Goal: Task Accomplishment & Management: Use online tool/utility

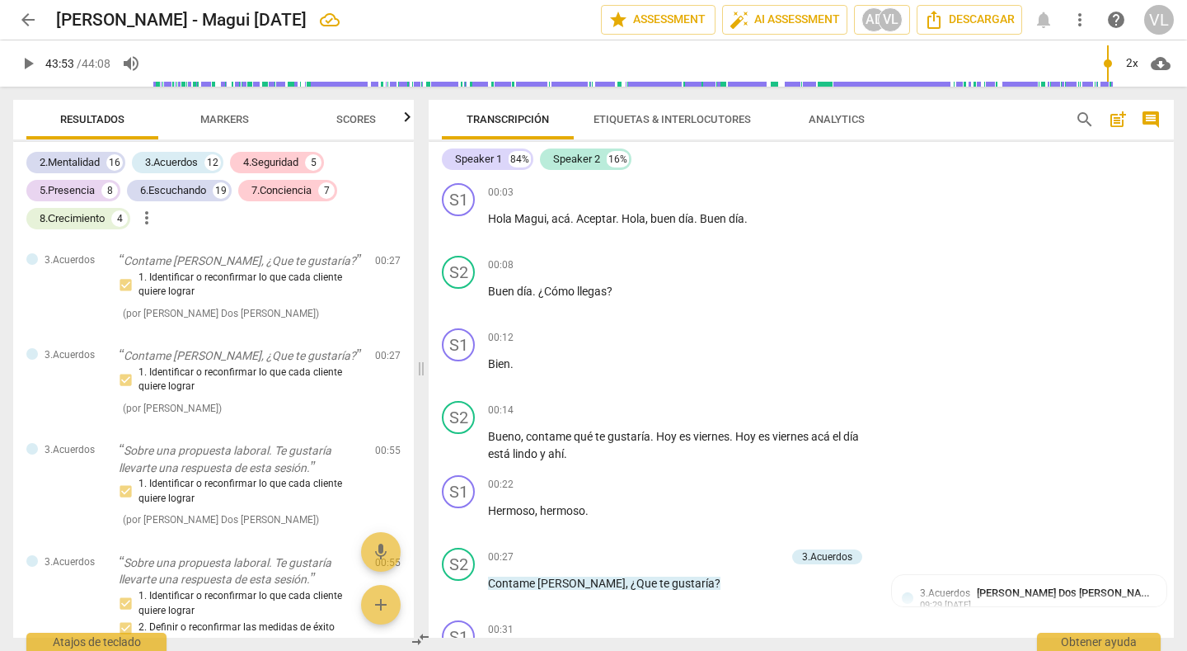
scroll to position [11383, 0]
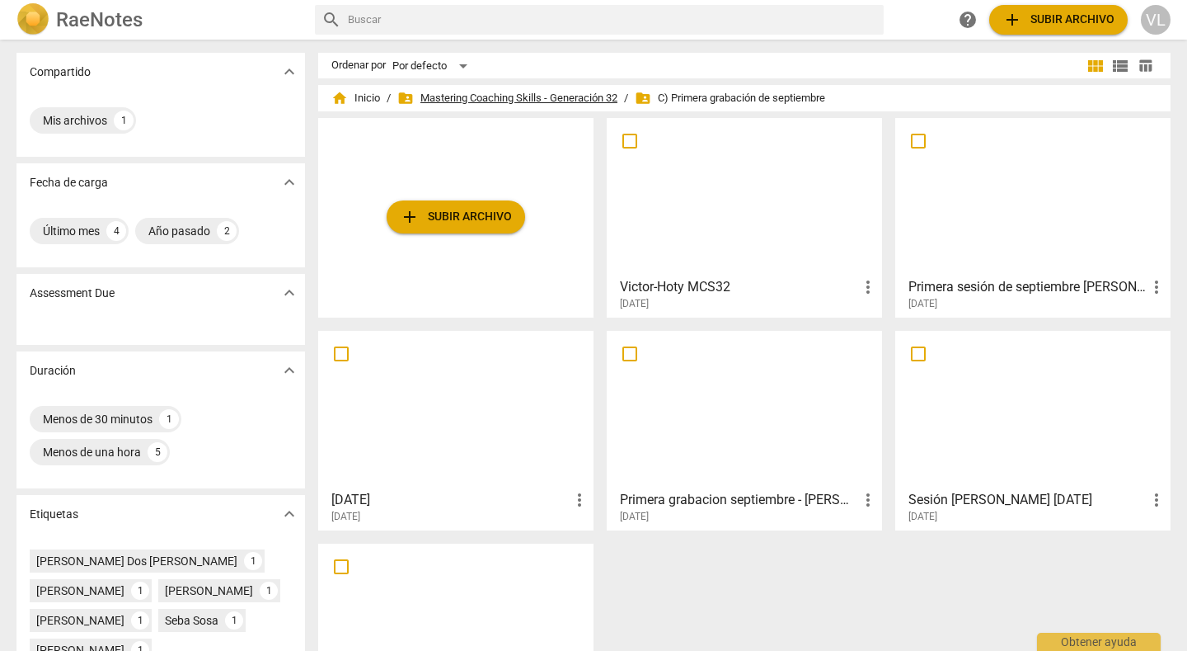
click at [490, 97] on span "folder_shared Mastering Coaching Skills - Generación 32" at bounding box center [507, 98] width 220 height 16
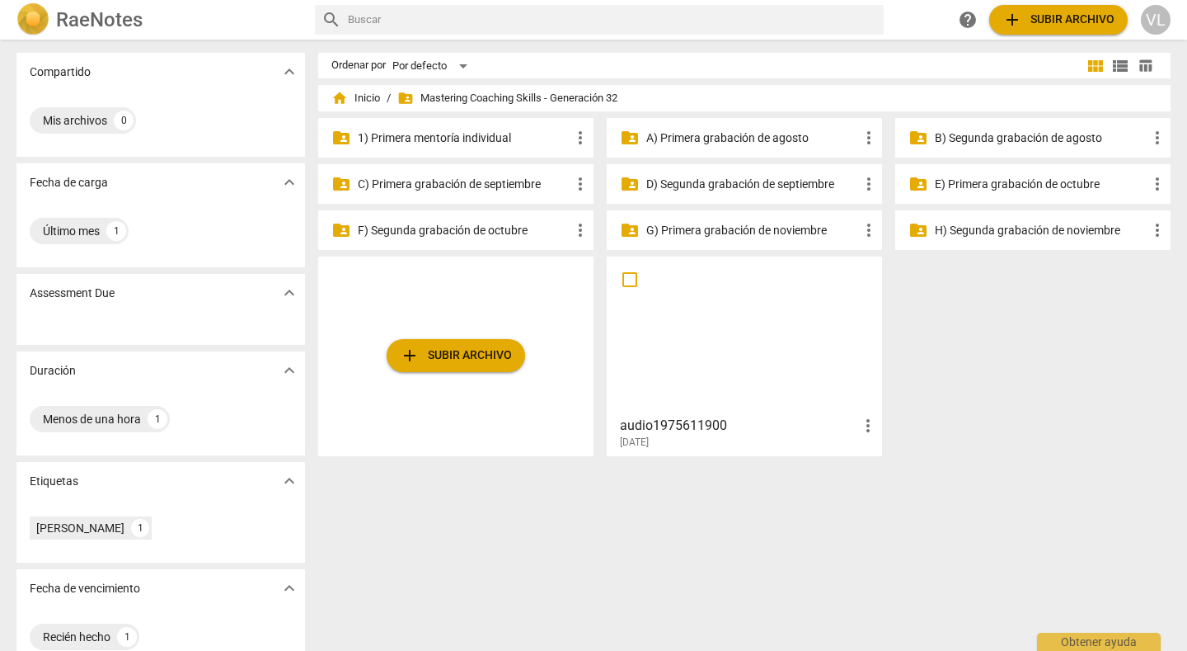
click at [498, 182] on p "C) Primera grabación de septiembre" at bounding box center [464, 184] width 213 height 17
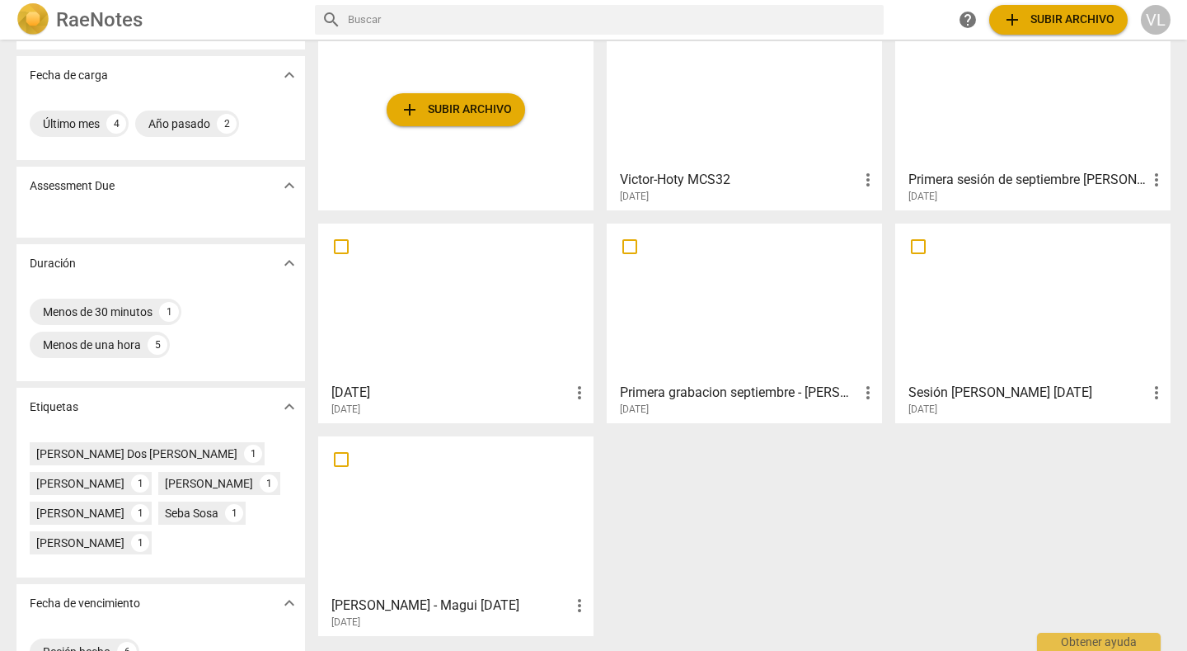
scroll to position [121, 0]
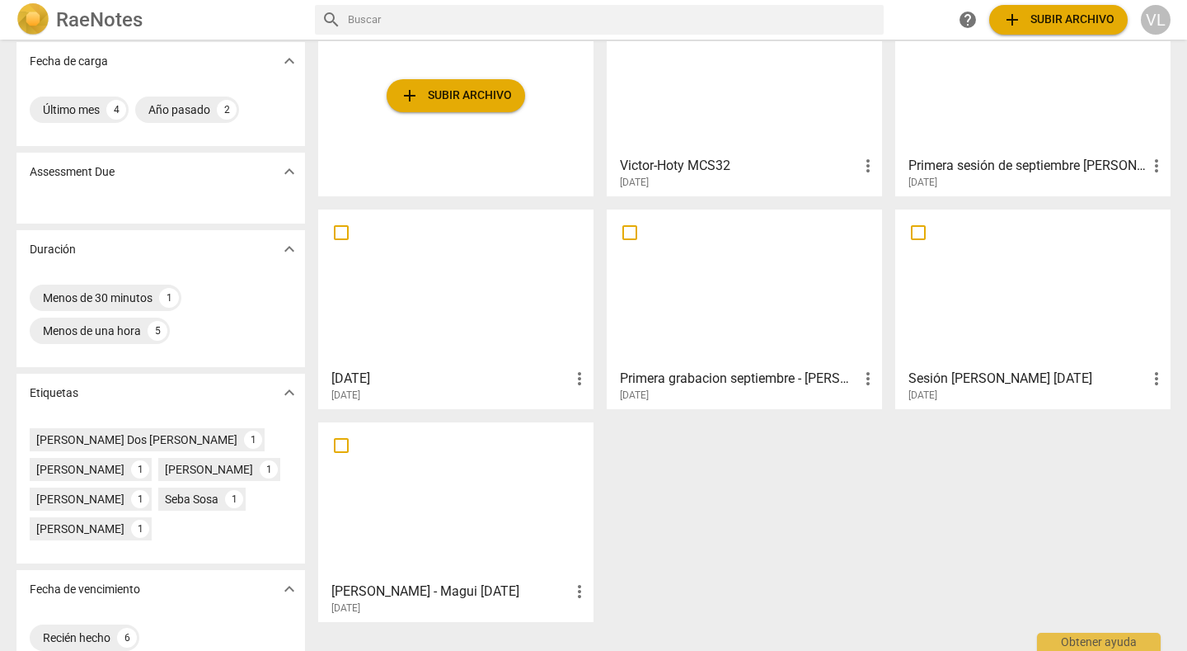
click at [462, 513] on div at bounding box center [456, 501] width 264 height 146
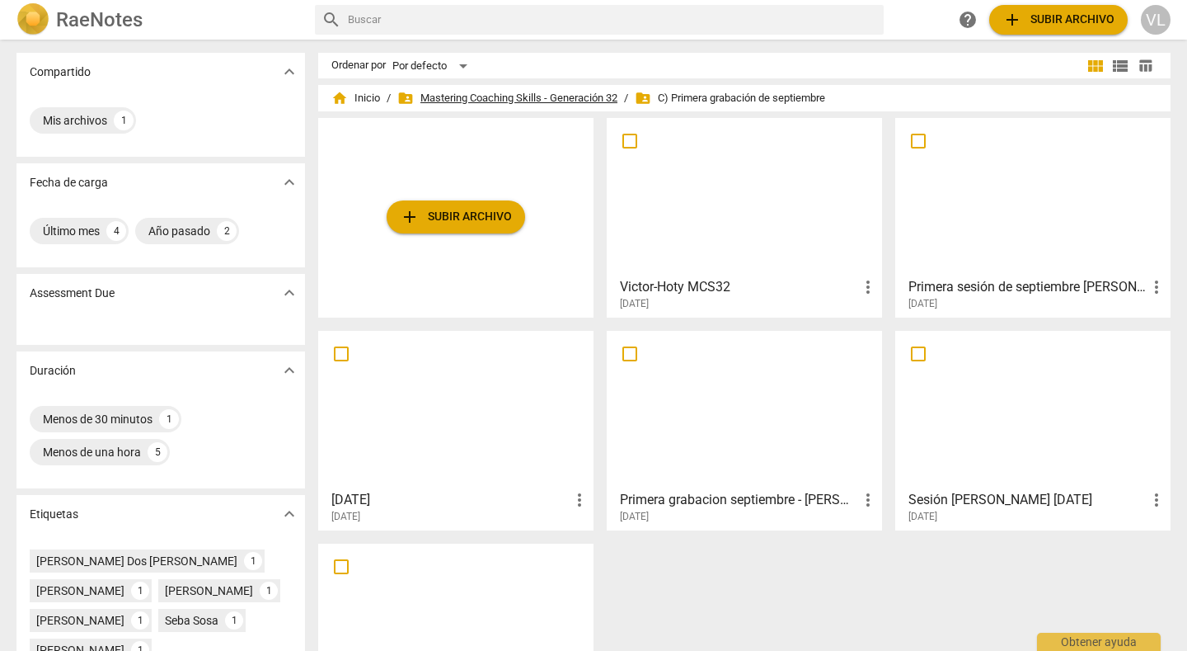
click at [502, 93] on span "folder_shared Mastering Coaching Skills - Generación 32" at bounding box center [507, 98] width 220 height 16
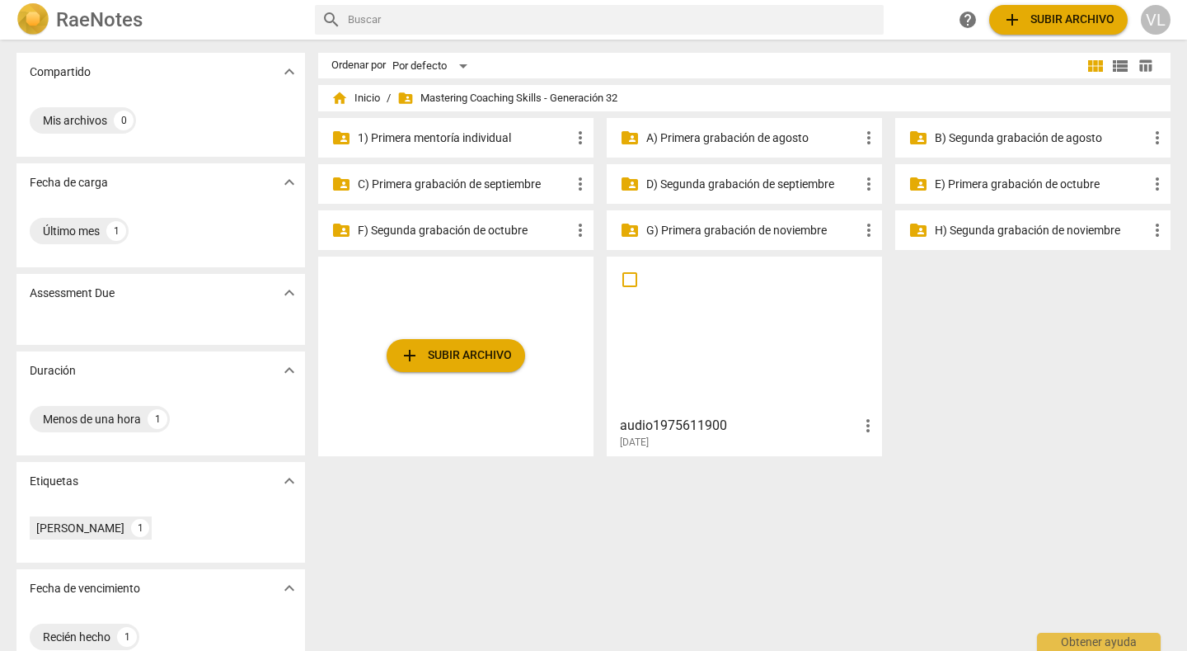
click at [758, 182] on p "D) Segunda grabación de septiembre" at bounding box center [752, 184] width 213 height 17
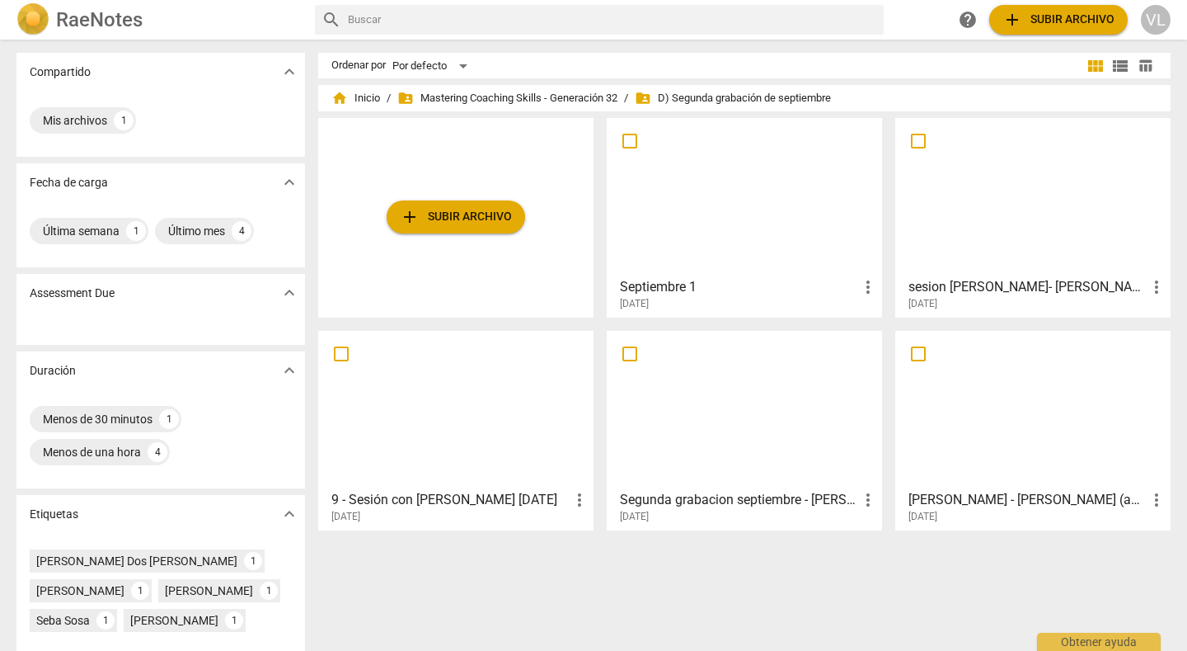
click at [954, 219] on div at bounding box center [1033, 197] width 264 height 146
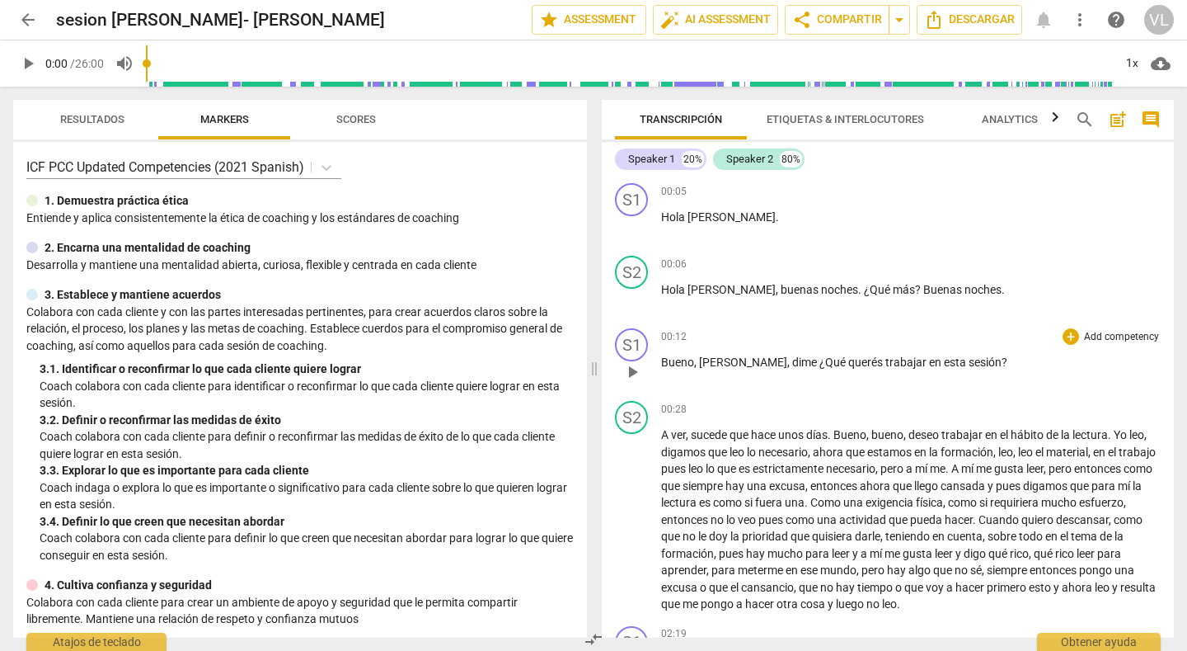
scroll to position [82, 0]
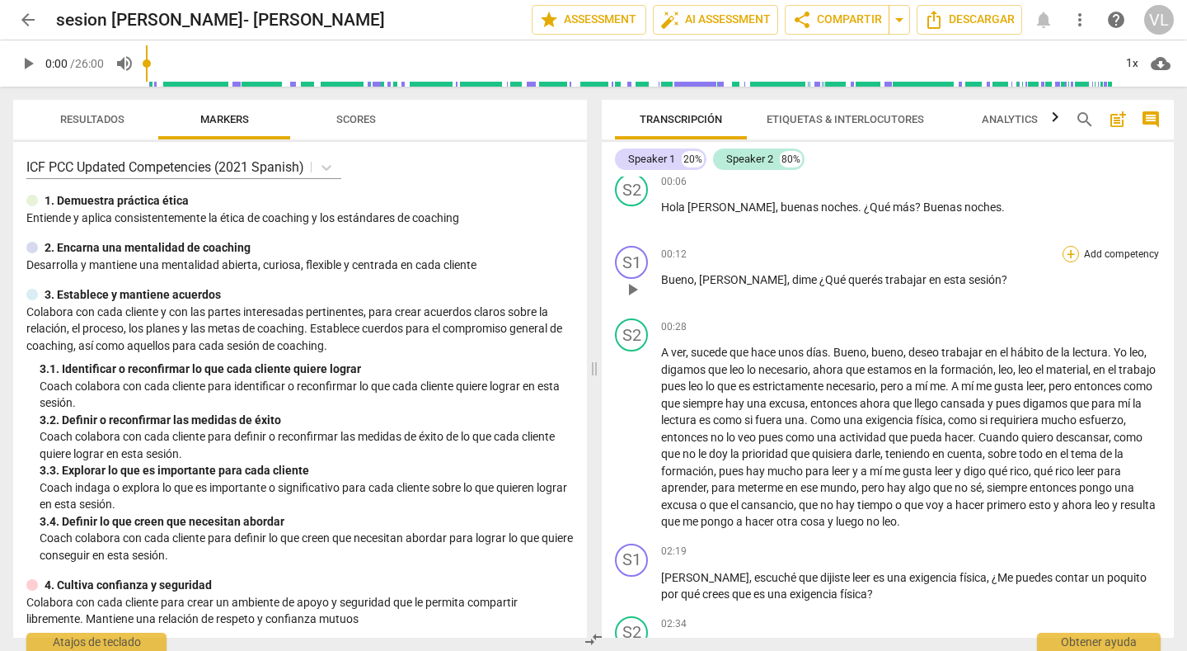
click at [1063, 254] on div "+" at bounding box center [1071, 254] width 16 height 16
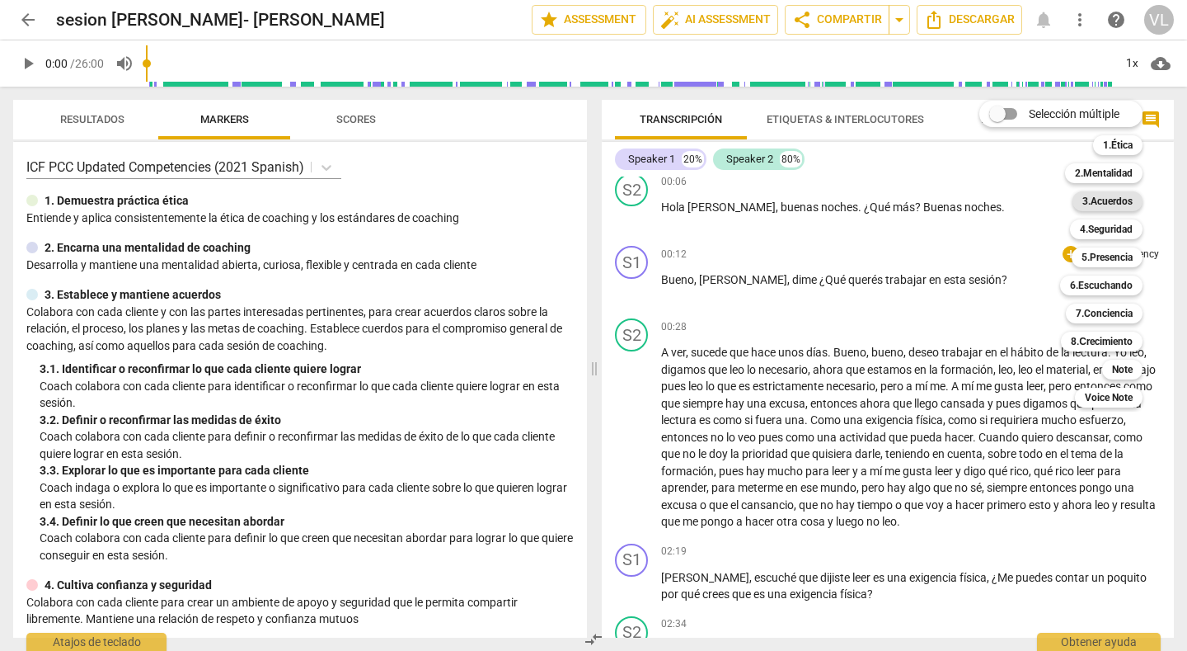
click at [1108, 201] on b "3.Acuerdos" at bounding box center [1108, 201] width 50 height 20
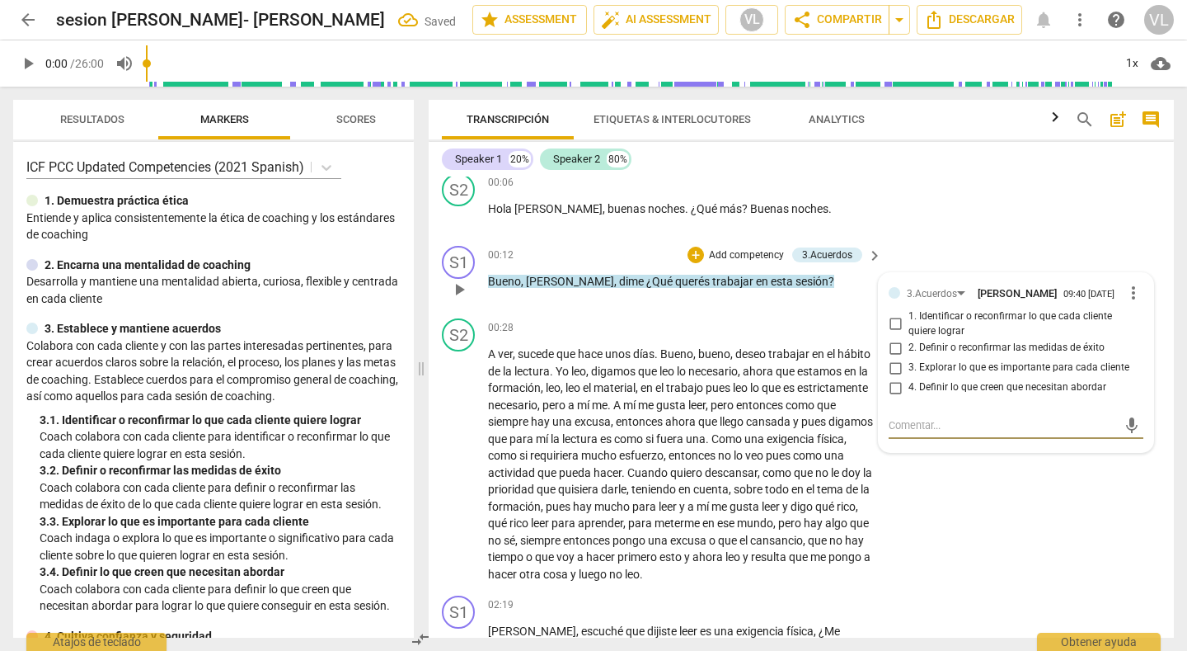
click at [893, 322] on input "1. Identificar o reconfirmar lo que cada cliente quiere lograr" at bounding box center [895, 324] width 26 height 20
checkbox input "true"
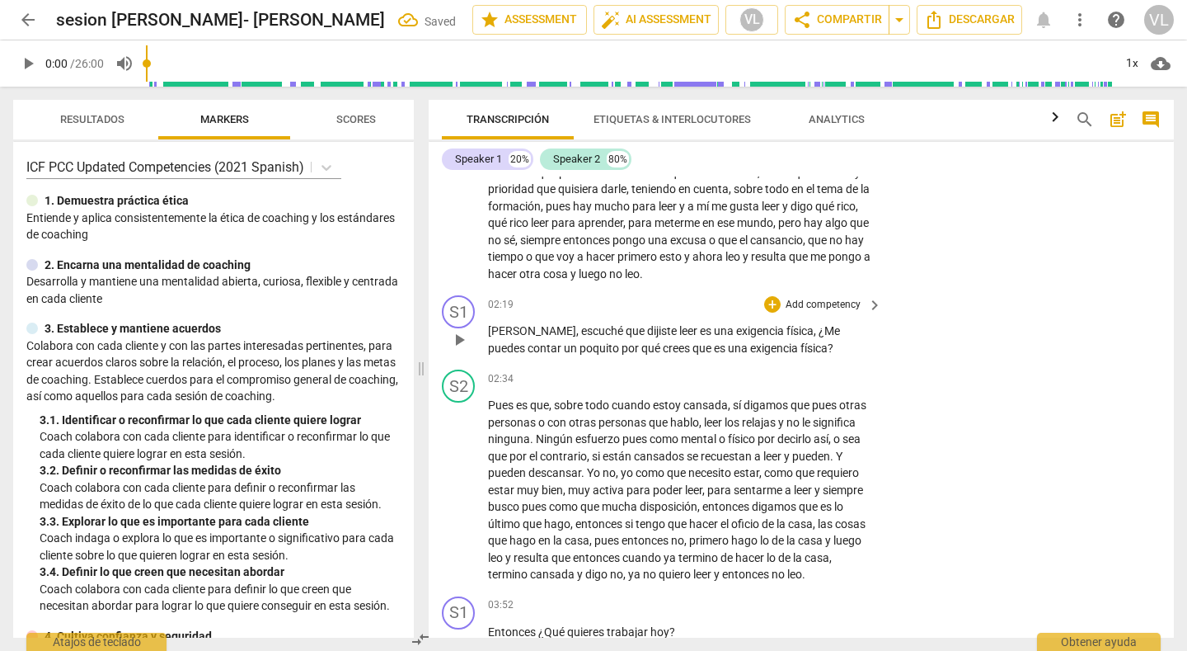
scroll to position [412, 0]
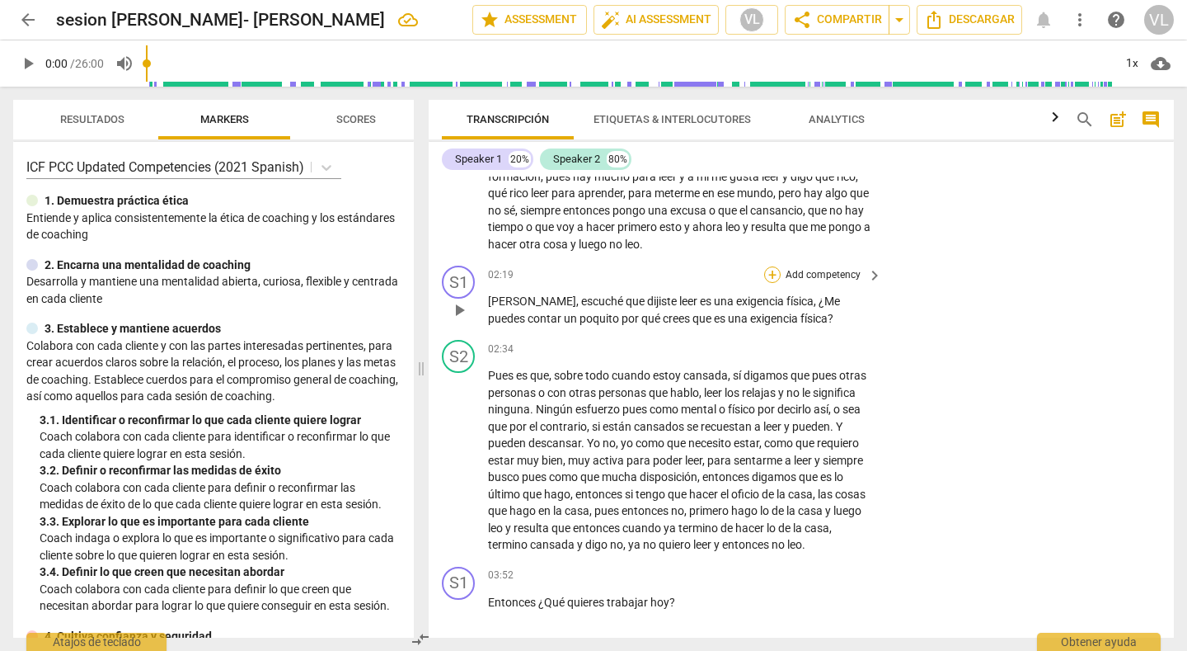
click at [768, 273] on div "+" at bounding box center [772, 274] width 16 height 16
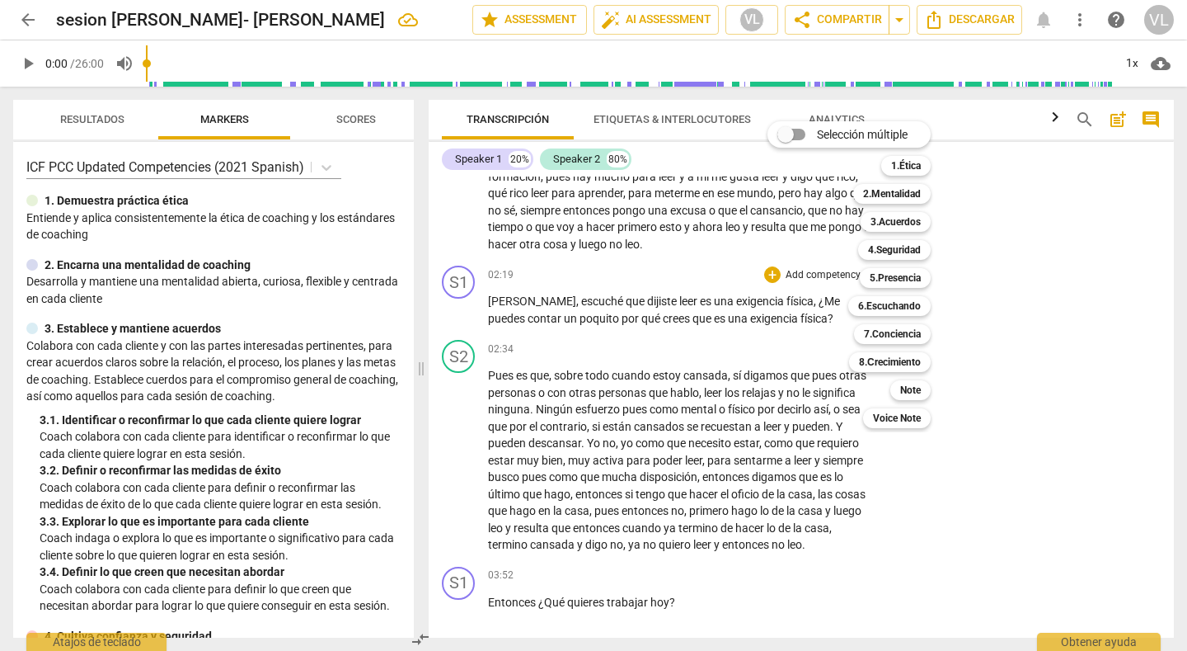
click at [999, 284] on div at bounding box center [593, 325] width 1187 height 651
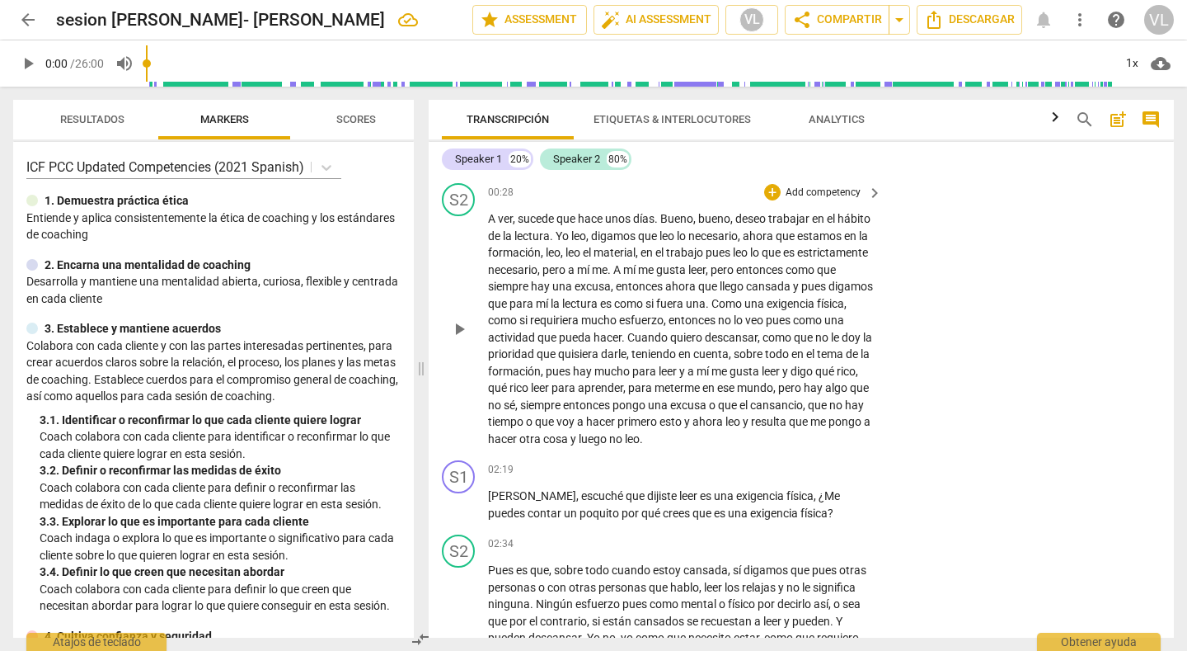
scroll to position [247, 0]
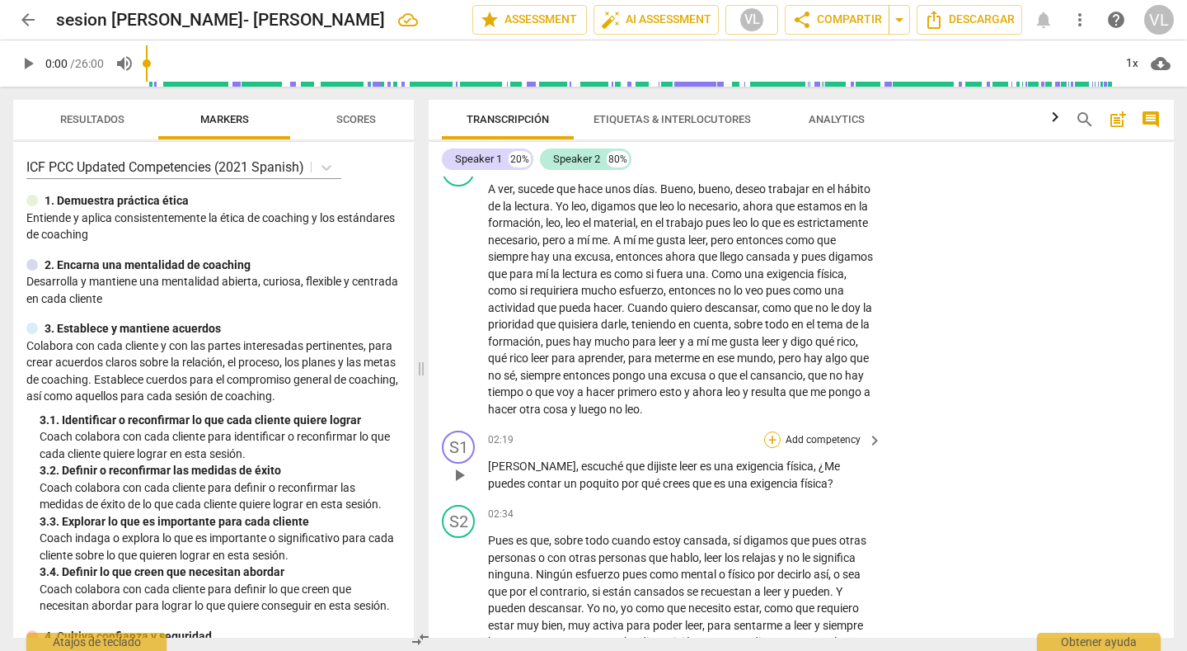
click at [768, 439] on div "+" at bounding box center [772, 439] width 16 height 16
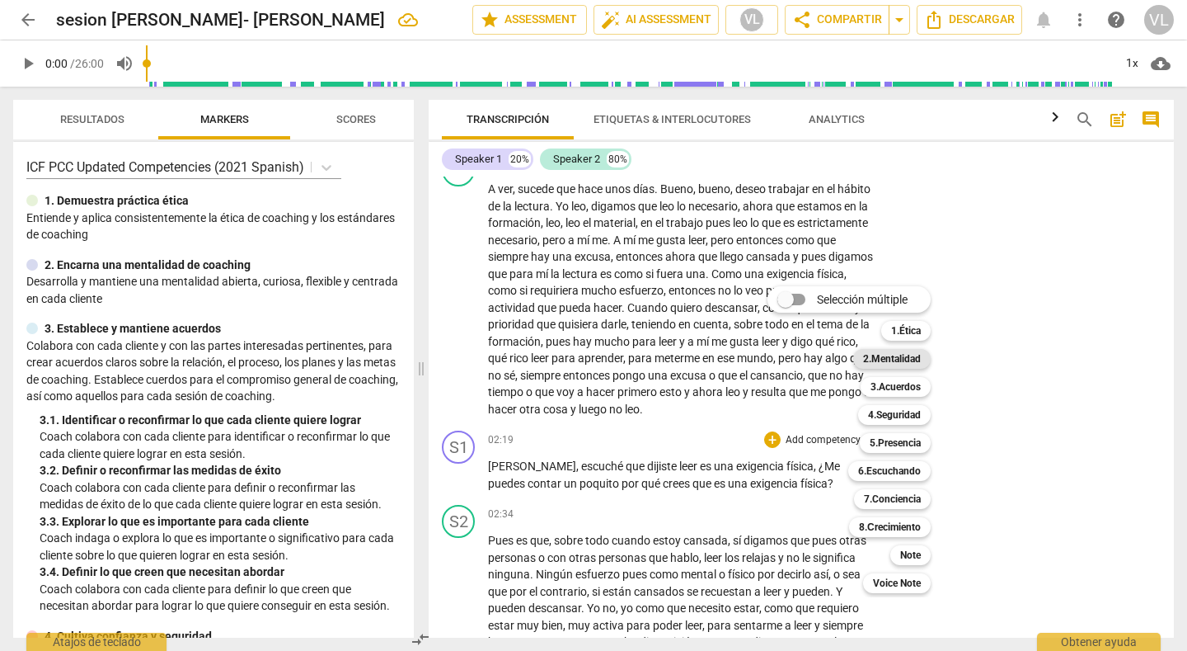
click at [887, 357] on b "2.Mentalidad" at bounding box center [892, 359] width 58 height 20
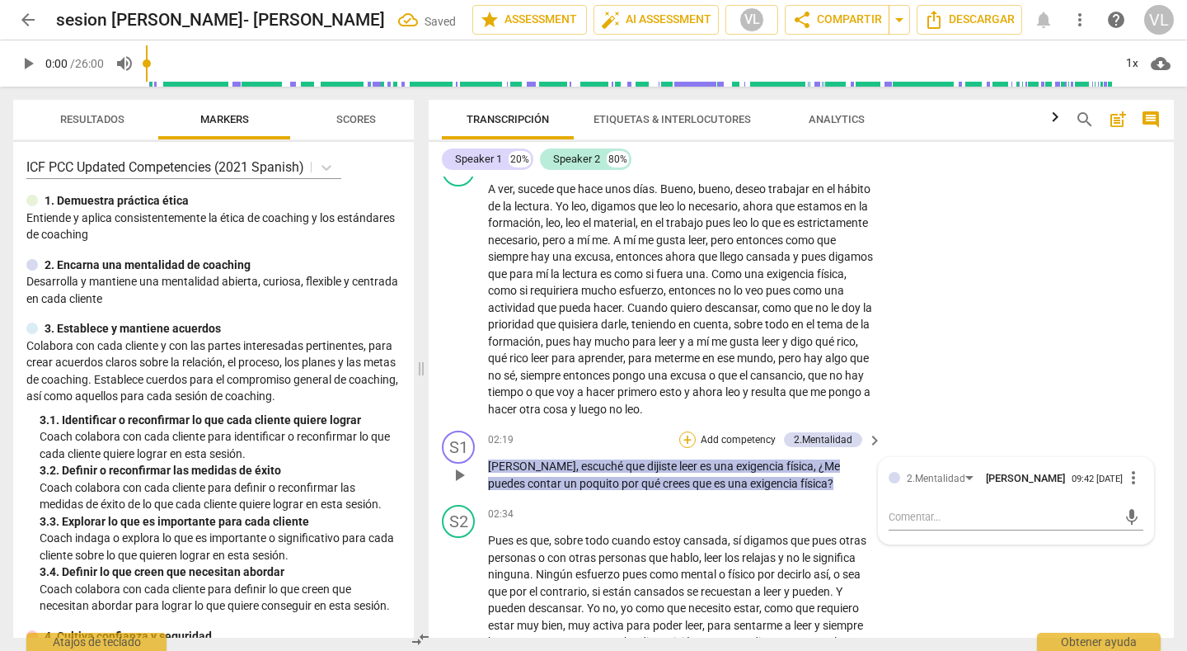
click at [680, 439] on div "+" at bounding box center [687, 439] width 16 height 16
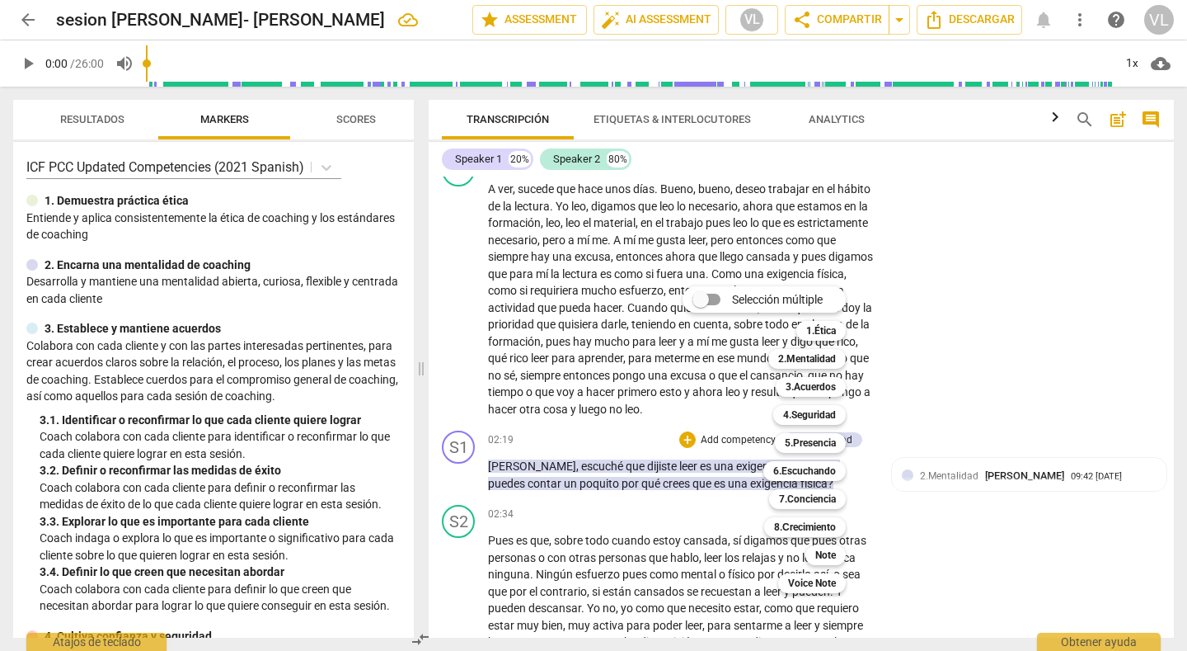
click at [970, 336] on div at bounding box center [593, 325] width 1187 height 651
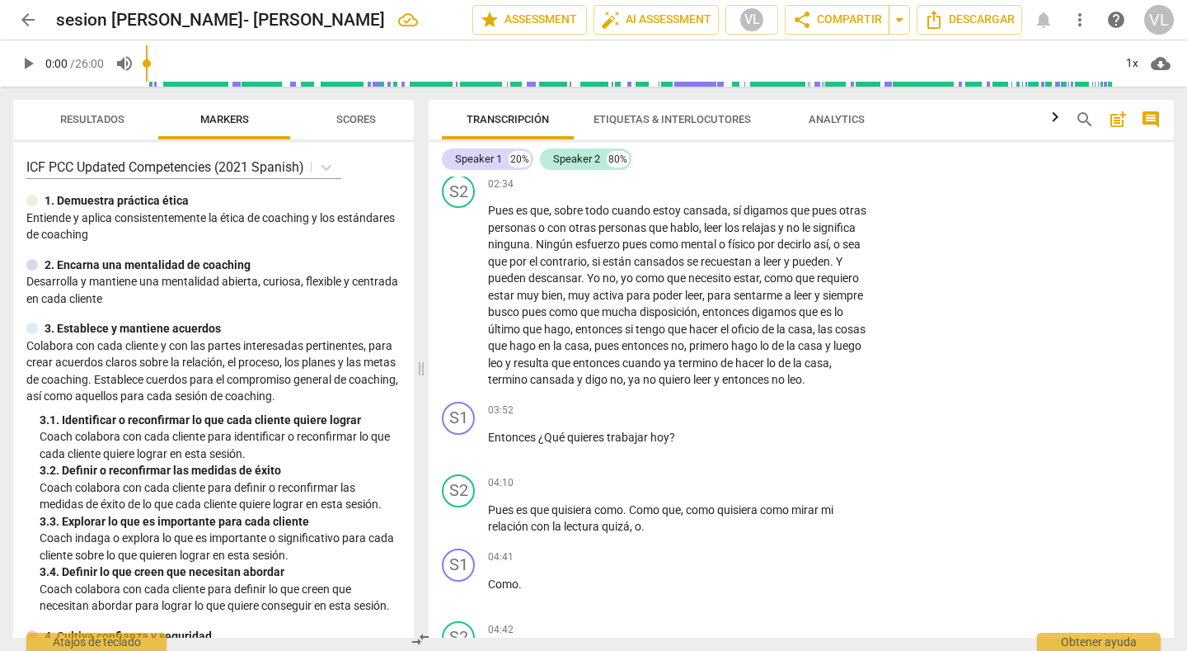
scroll to position [660, 0]
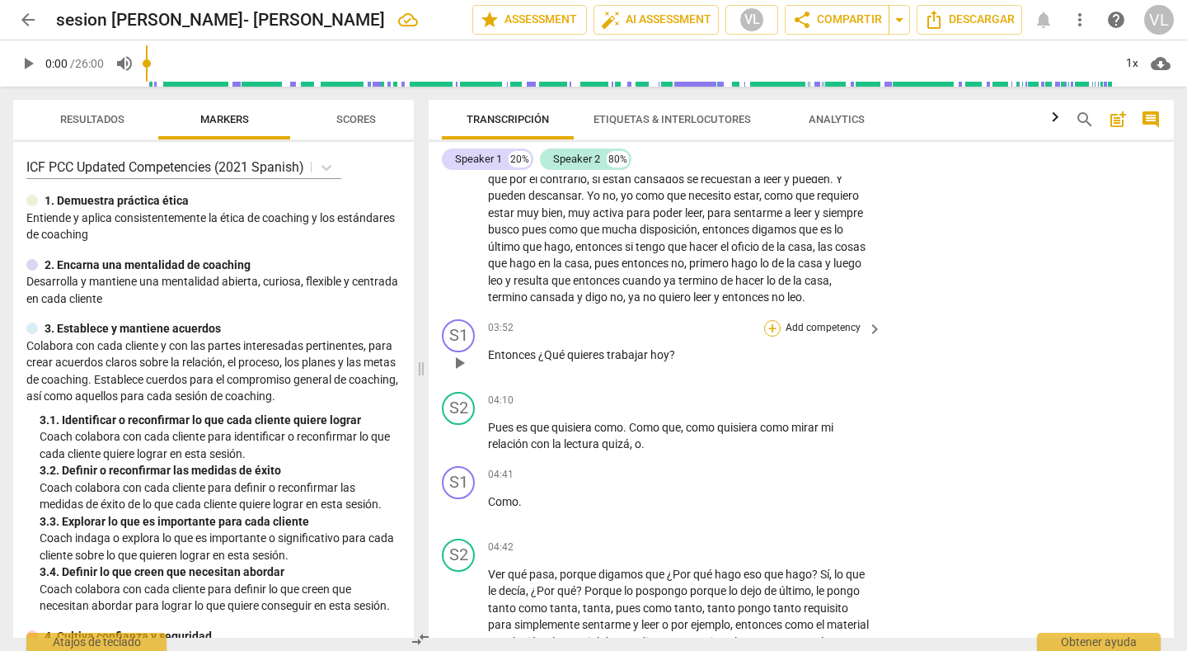
click at [769, 325] on div "+" at bounding box center [772, 328] width 16 height 16
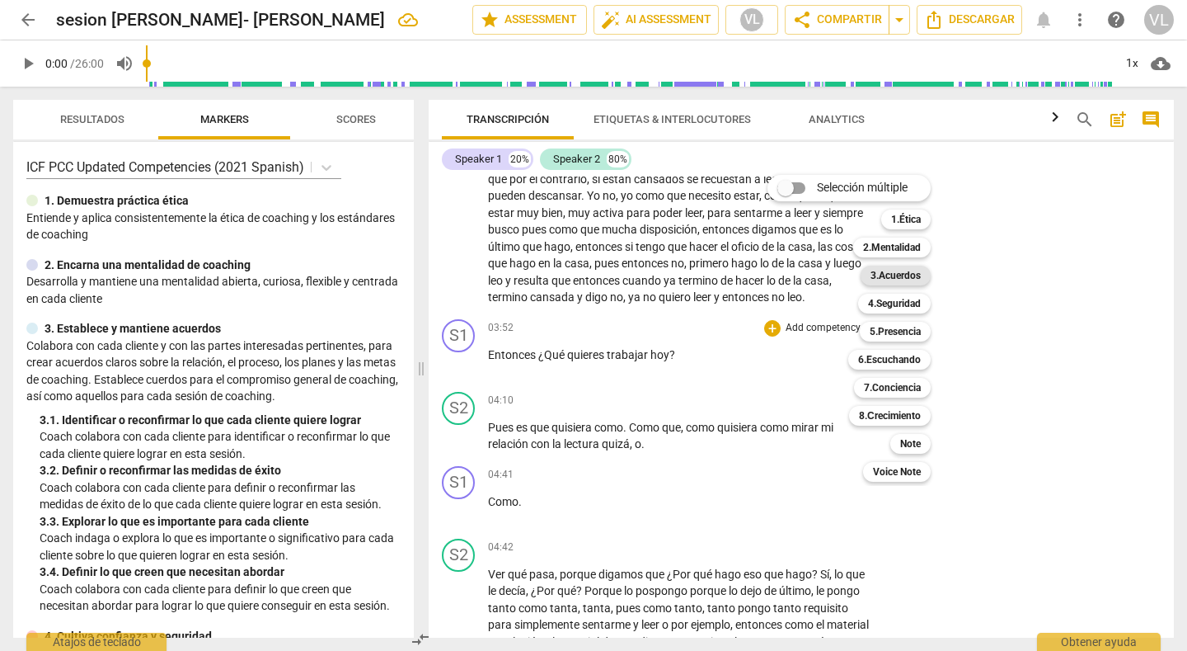
click at [906, 269] on b "3.Acuerdos" at bounding box center [896, 276] width 50 height 20
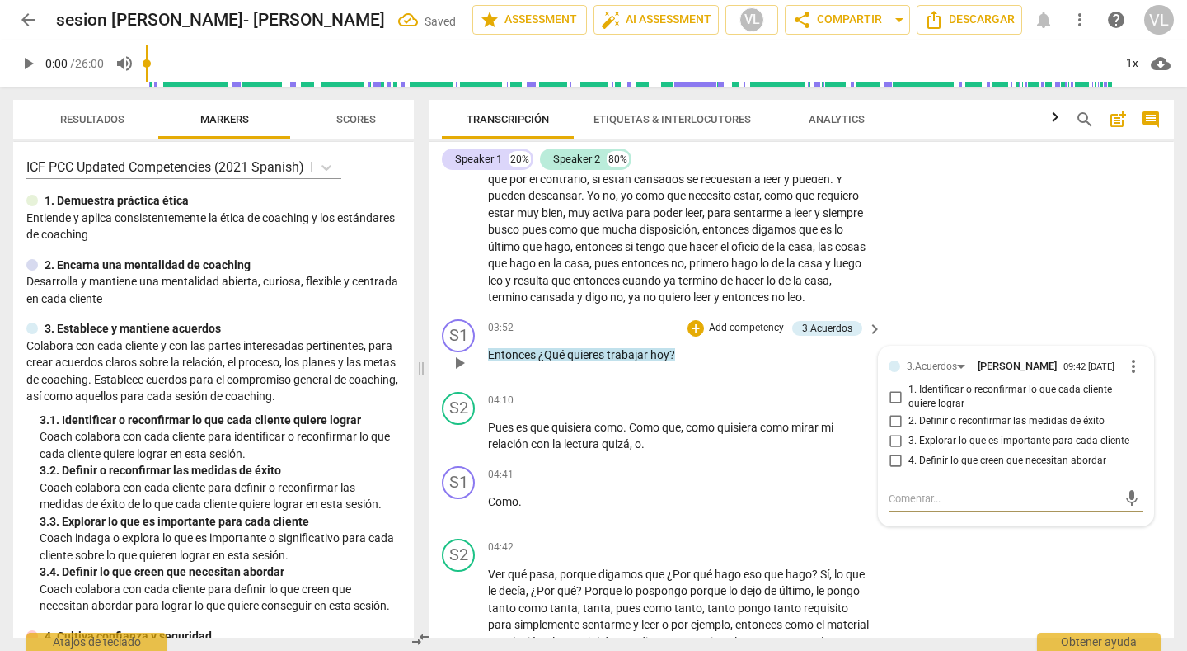
click at [887, 397] on input "1. Identificar o reconfirmar lo que cada cliente quiere lograr" at bounding box center [895, 397] width 26 height 20
checkbox input "true"
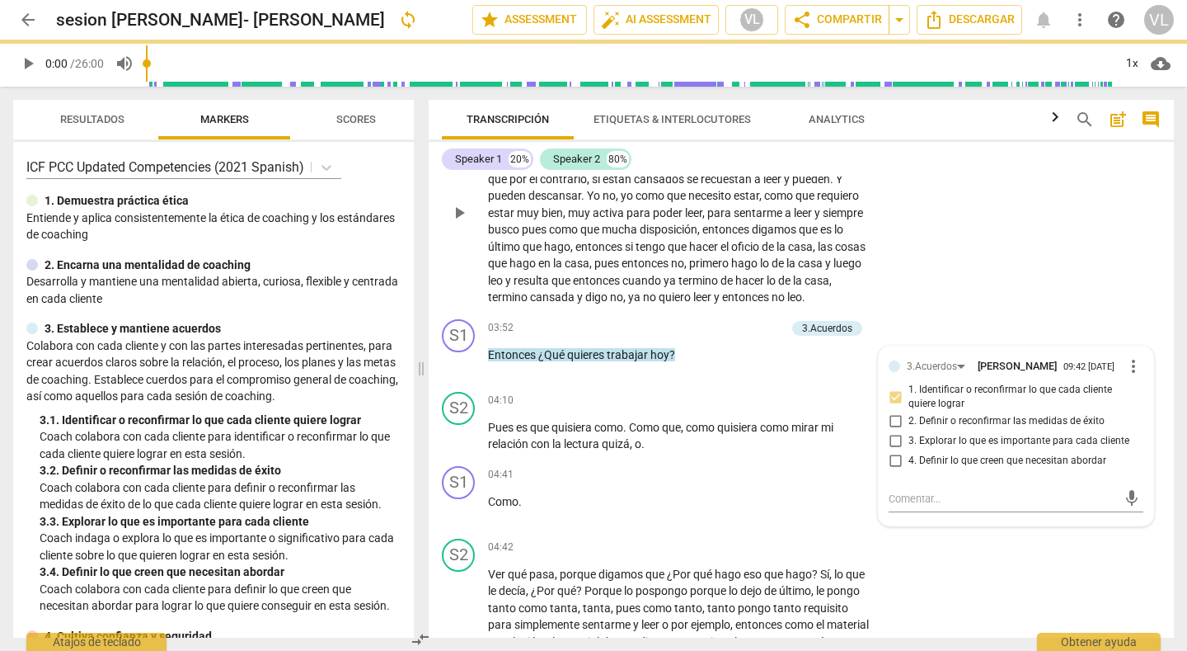
click at [939, 264] on div "S2 play_arrow pause 02:34 + Add competency keyboard_arrow_right Pues es que , s…" at bounding box center [801, 199] width 745 height 227
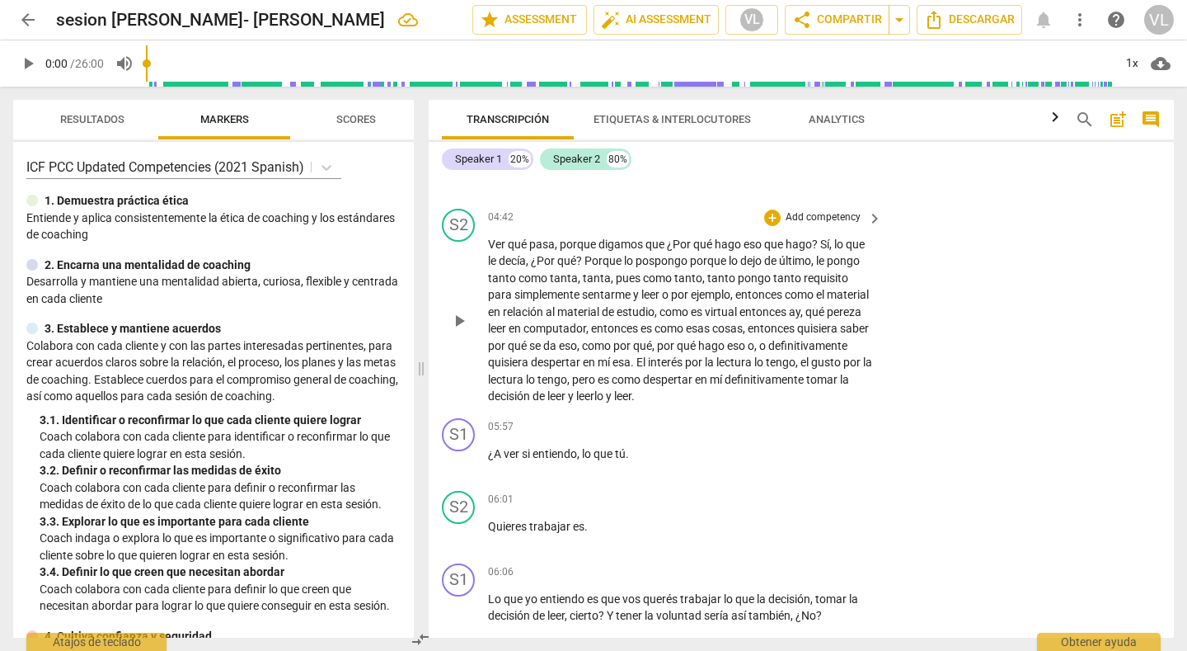
scroll to position [1072, 0]
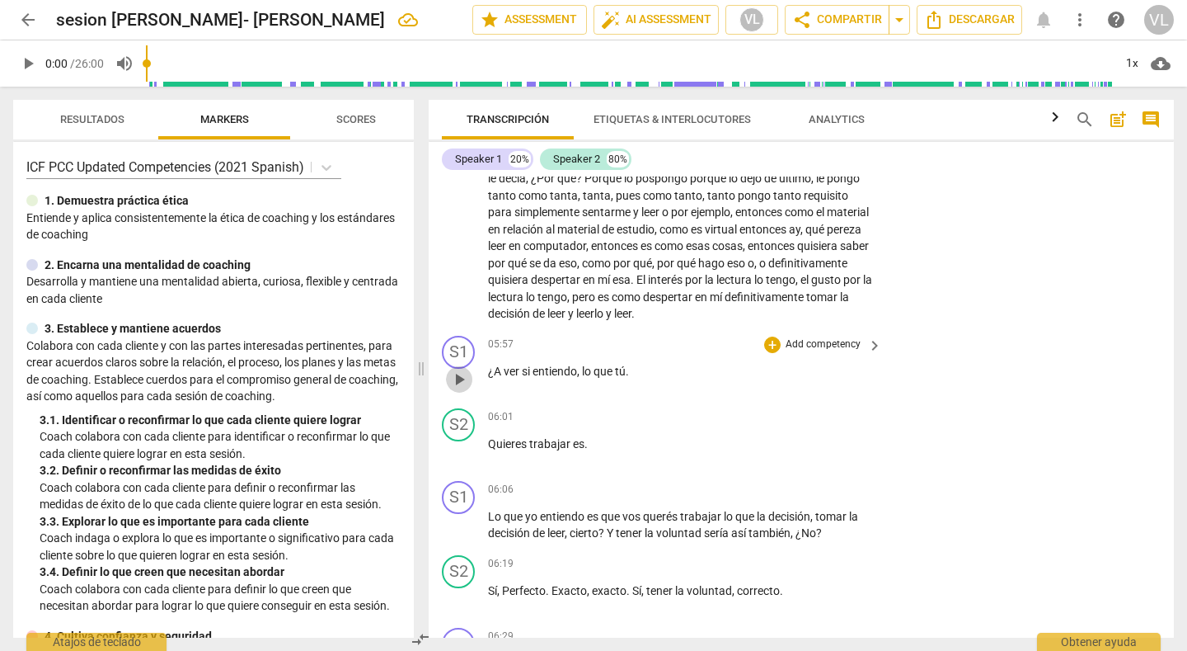
click at [459, 378] on span "play_arrow" at bounding box center [459, 379] width 20 height 20
click at [459, 454] on span "pause" at bounding box center [459, 452] width 20 height 20
type input "364"
click at [488, 444] on span "Quieres" at bounding box center [508, 443] width 41 height 13
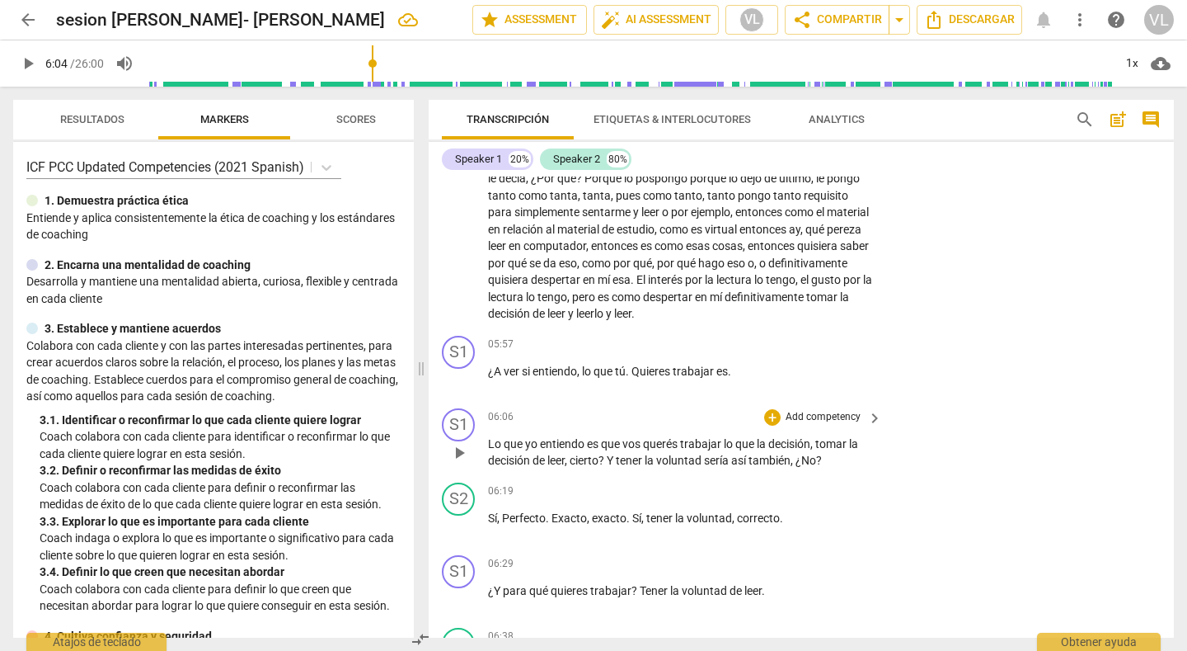
click at [489, 446] on span "Lo" at bounding box center [496, 443] width 16 height 13
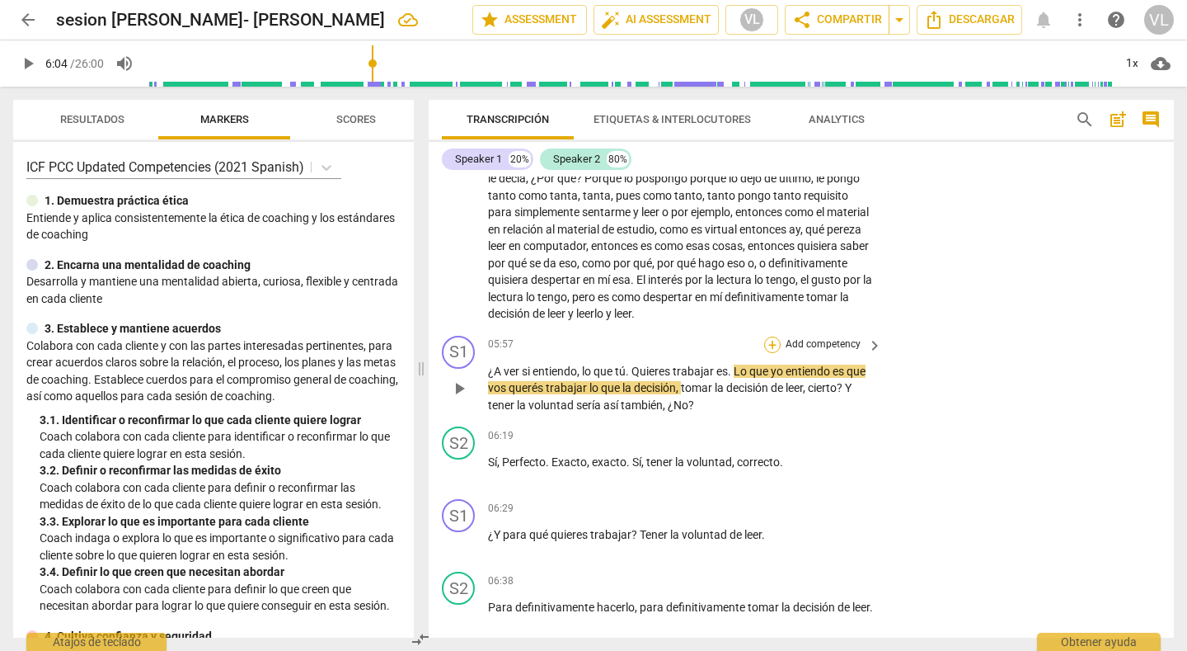
click at [768, 344] on div "+" at bounding box center [772, 344] width 16 height 16
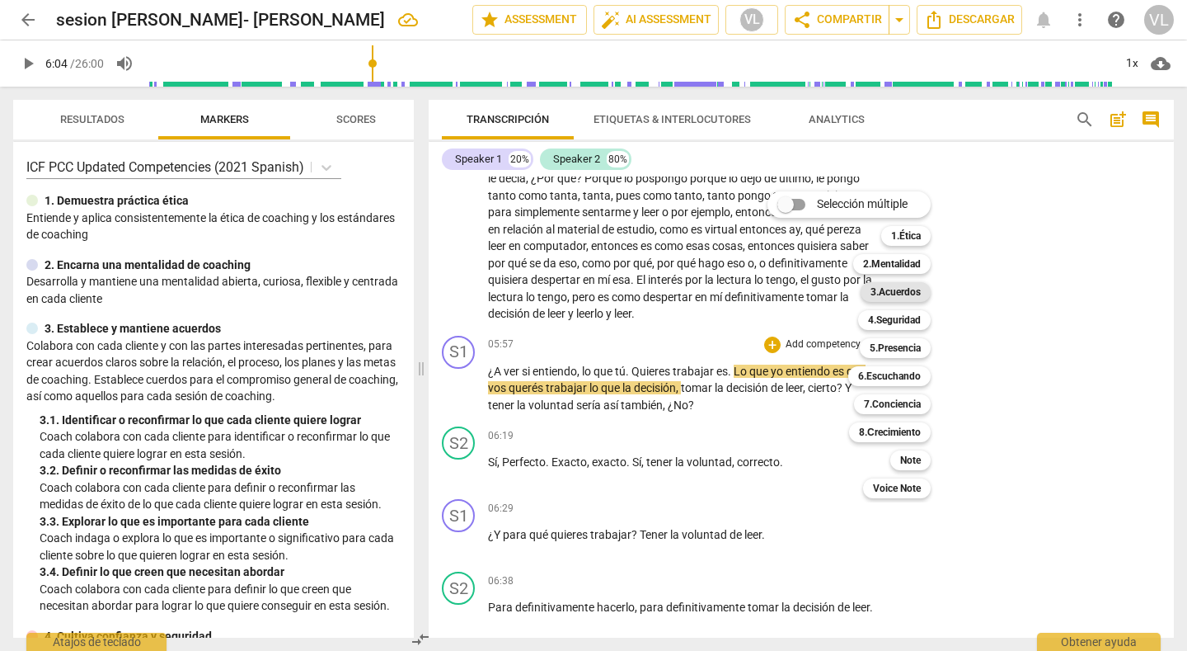
click at [891, 296] on b "3.Acuerdos" at bounding box center [896, 292] width 50 height 20
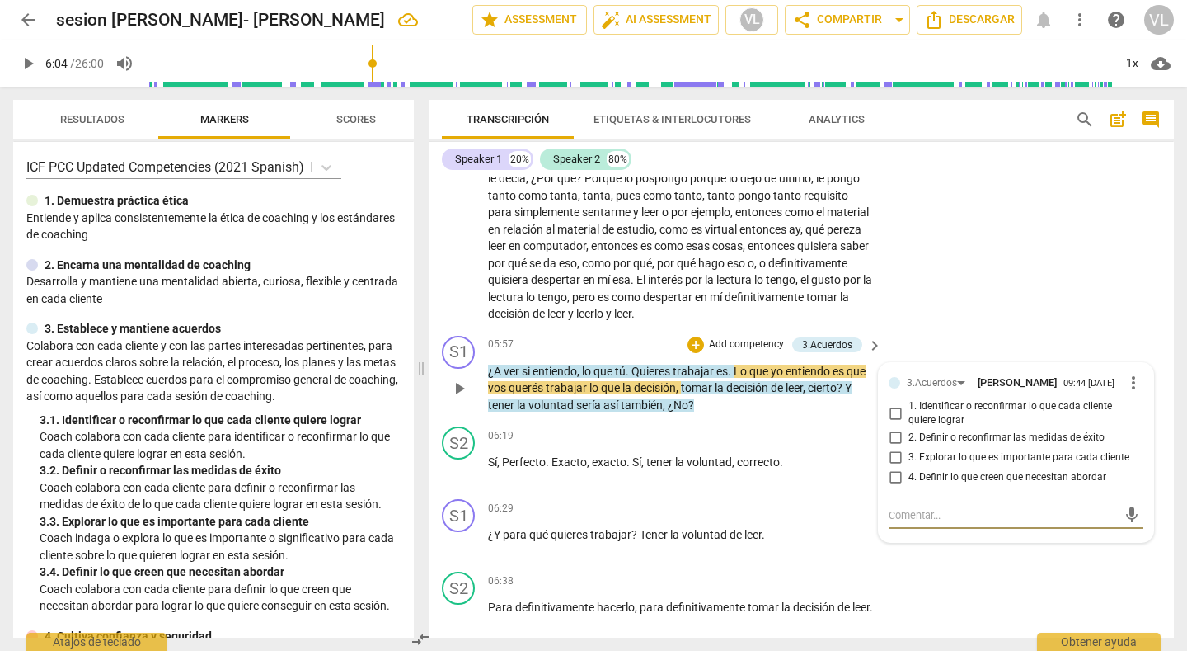
click at [894, 414] on input "1. Identificar o reconfirmar lo que cada cliente quiere lograr" at bounding box center [895, 413] width 26 height 20
checkbox input "true"
click at [936, 294] on div "S2 play_arrow pause 04:42 + Add competency keyboard_arrow_right Ver qué pasa , …" at bounding box center [801, 224] width 745 height 209
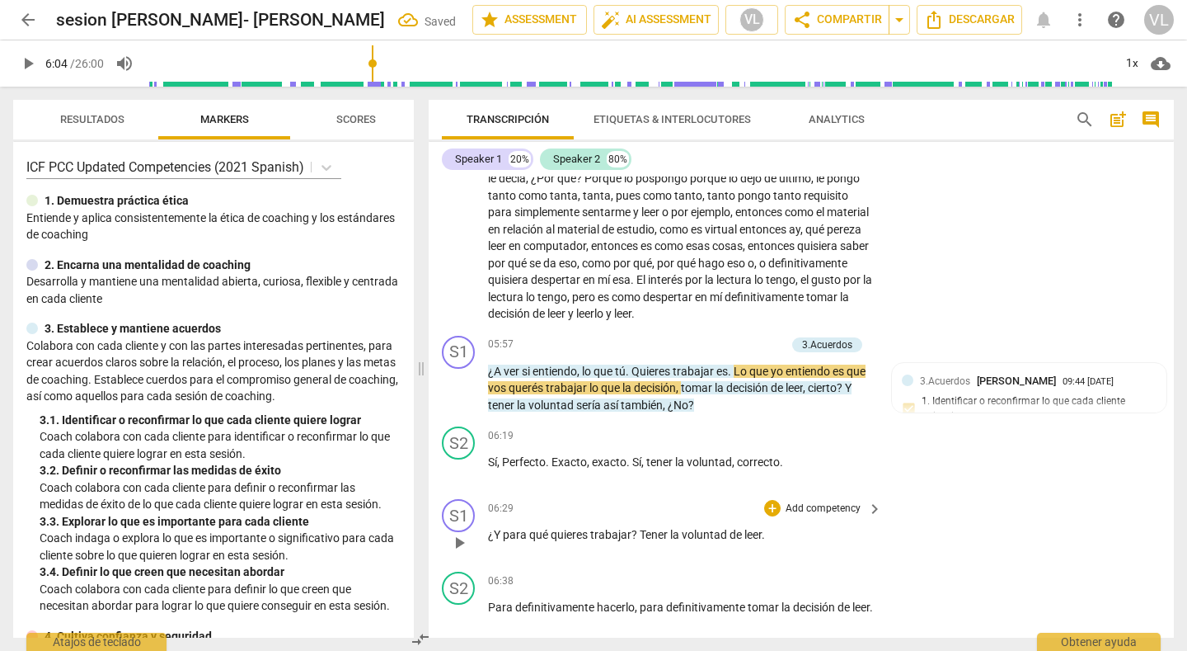
click at [943, 512] on div "S1 play_arrow pause 06:29 + Add competency keyboard_arrow_right ¿Y para qué qui…" at bounding box center [801, 528] width 745 height 73
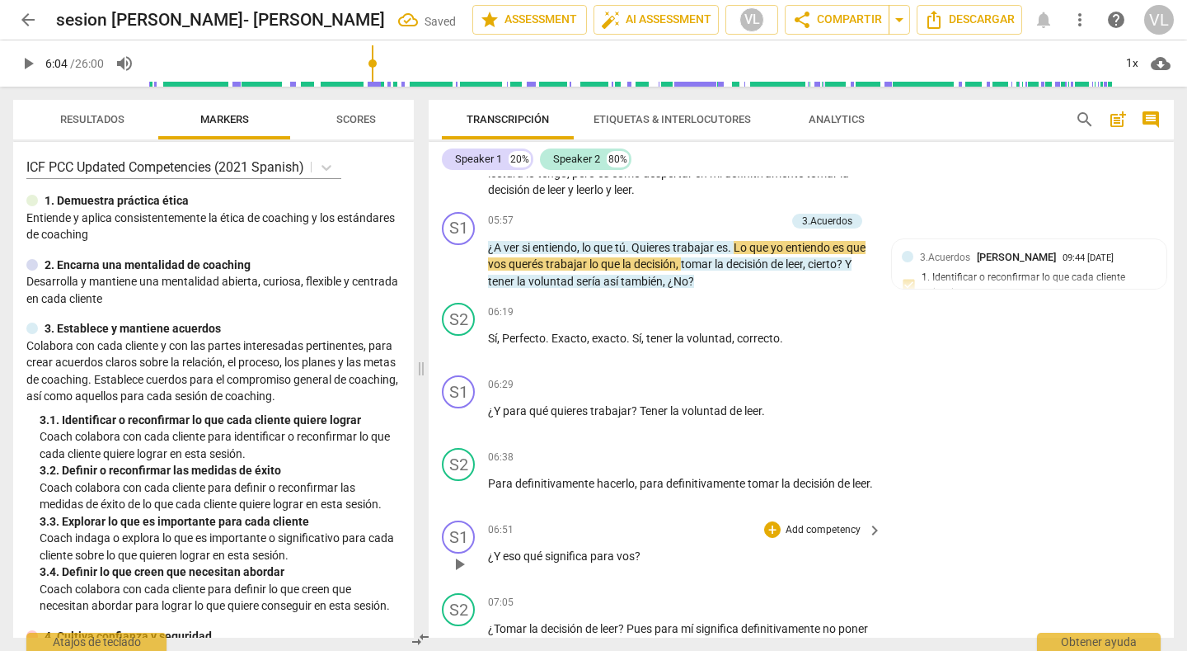
scroll to position [1237, 0]
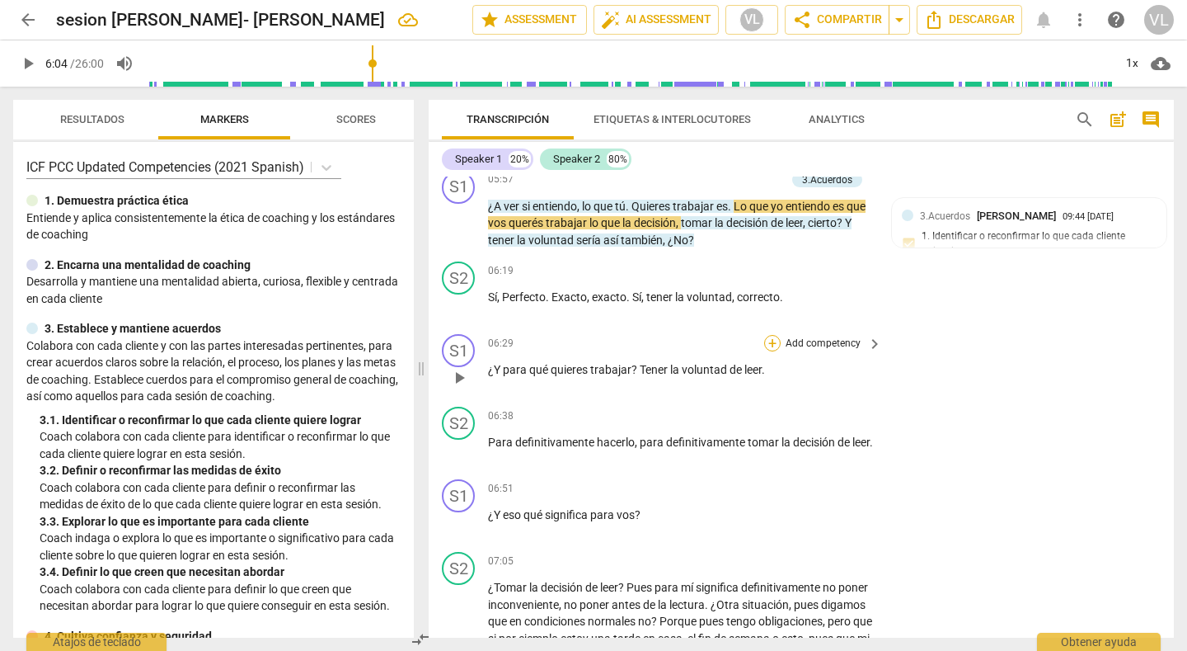
click at [770, 341] on div "+" at bounding box center [772, 343] width 16 height 16
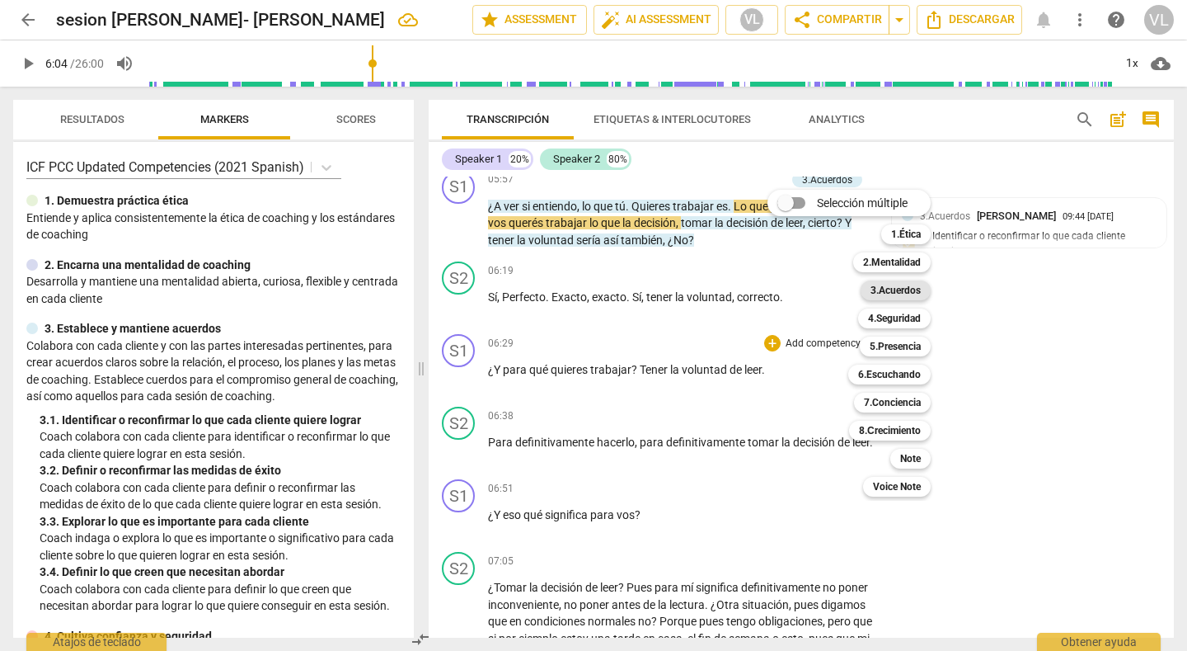
click at [899, 293] on b "3.Acuerdos" at bounding box center [896, 290] width 50 height 20
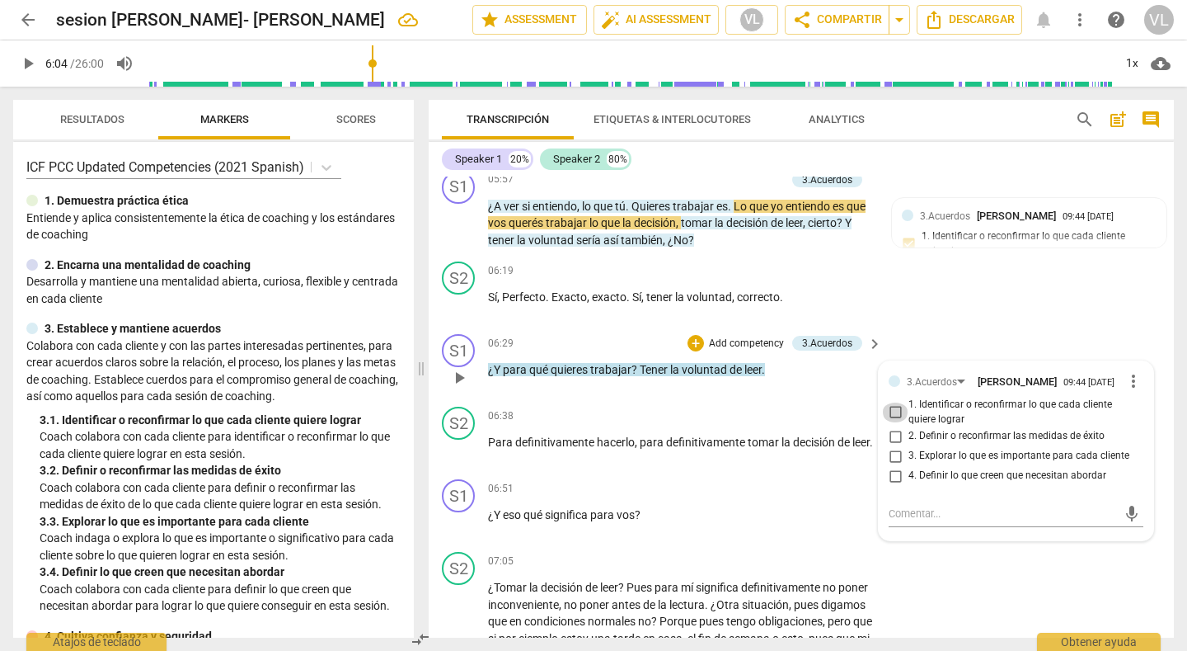
click at [890, 411] on input "1. Identificar o reconfirmar lo que cada cliente quiere lograr" at bounding box center [895, 412] width 26 height 20
checkbox input "true"
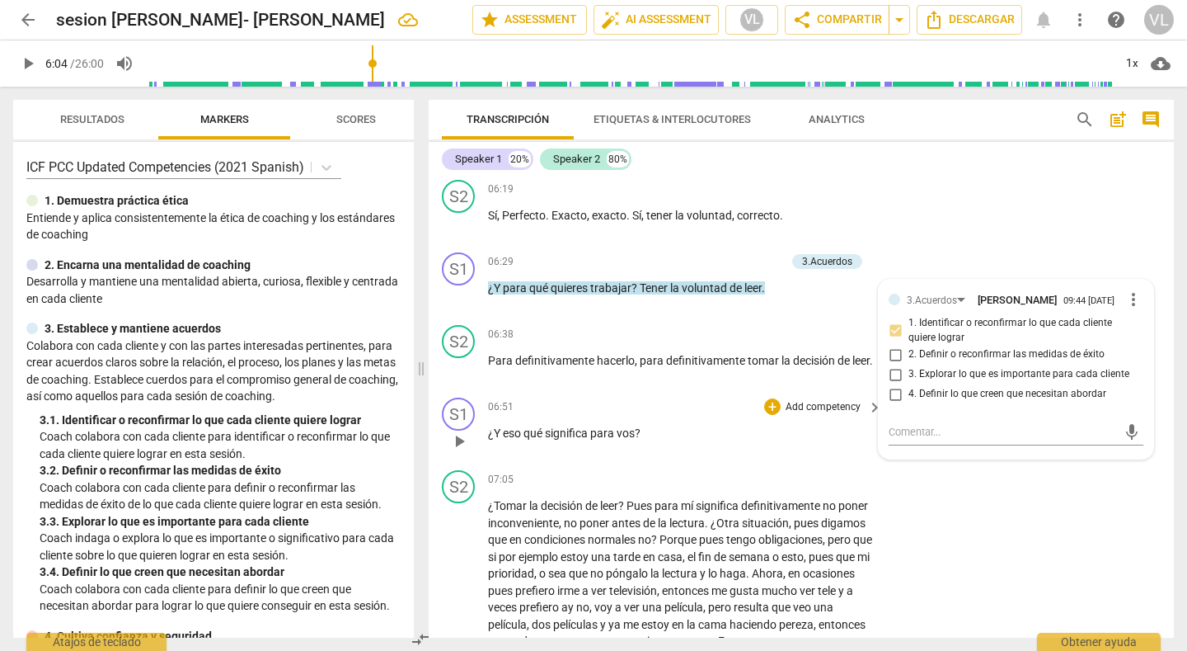
scroll to position [1319, 0]
click at [893, 356] on input "2. Definir o reconfirmar las medidas de éxito" at bounding box center [895, 354] width 26 height 20
checkbox input "true"
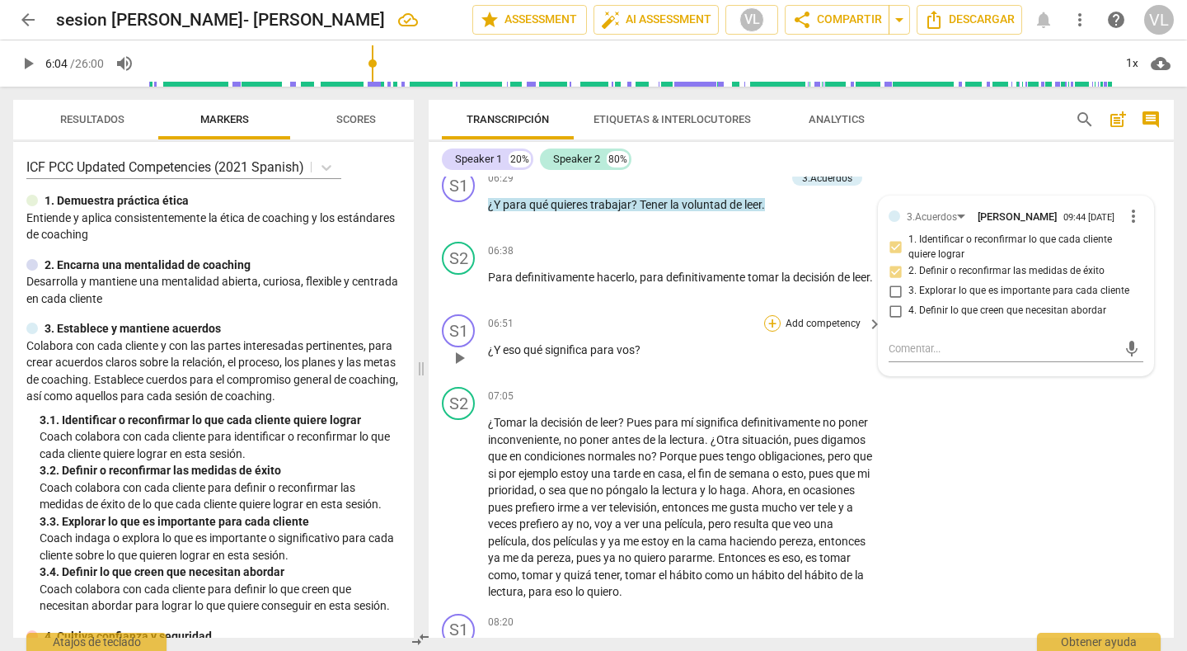
click at [772, 321] on div "+" at bounding box center [772, 323] width 16 height 16
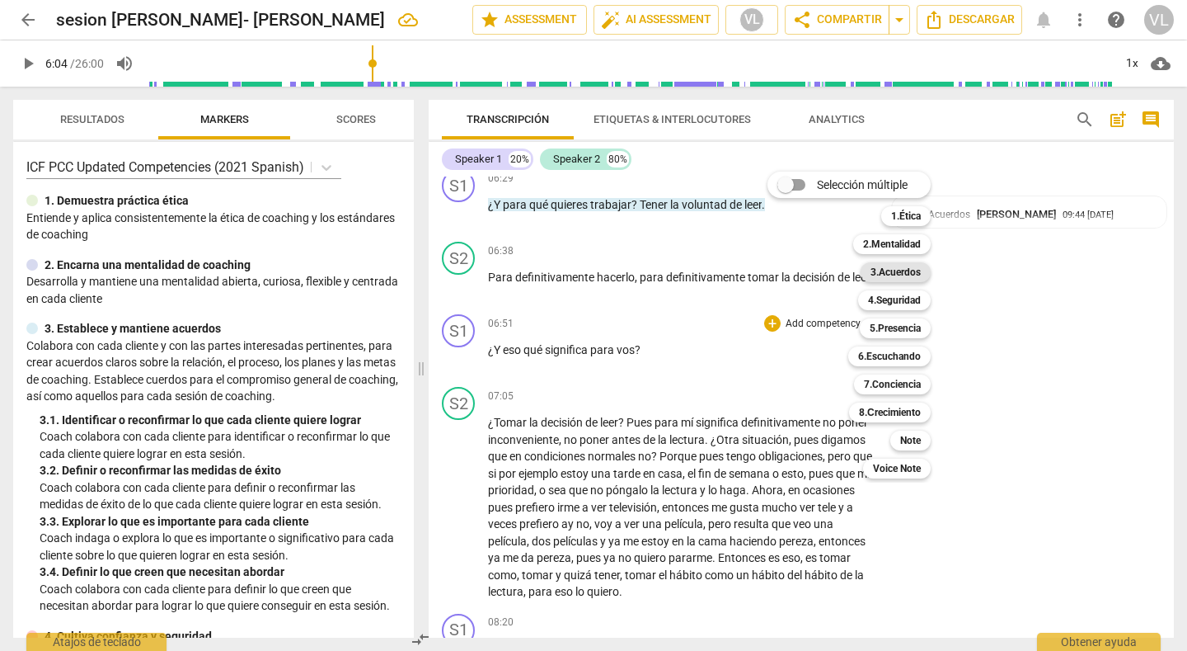
click at [894, 273] on b "3.Acuerdos" at bounding box center [896, 272] width 50 height 20
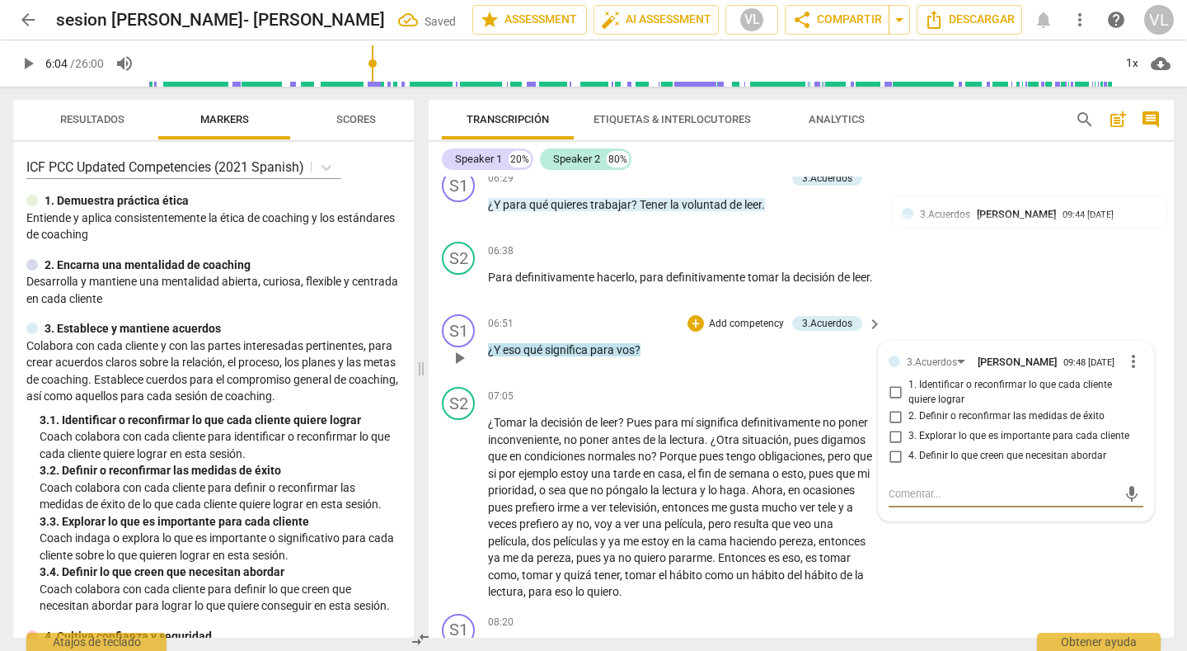
click at [888, 396] on input "1. Identificar o reconfirmar lo que cada cliente quiere lograr" at bounding box center [895, 393] width 26 height 20
checkbox input "true"
click at [890, 439] on input "3. Explorar lo que es importante para cada cliente" at bounding box center [895, 436] width 26 height 20
checkbox input "true"
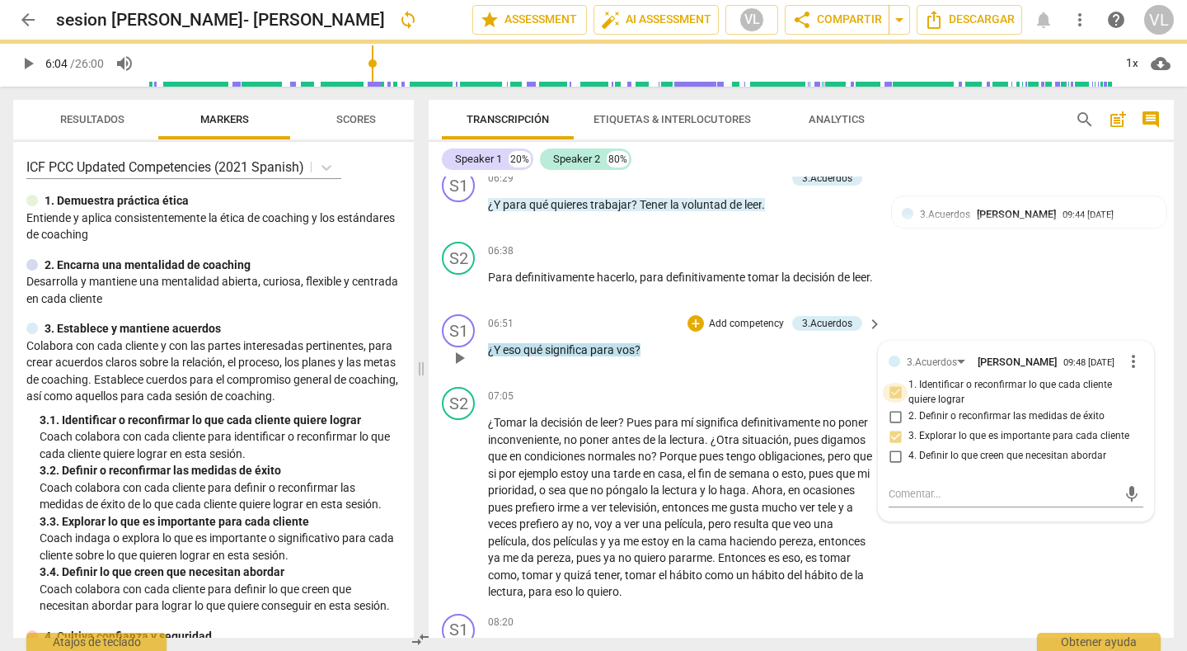
click at [890, 394] on input "1. Identificar o reconfirmar lo que cada cliente quiere lograr" at bounding box center [895, 393] width 26 height 20
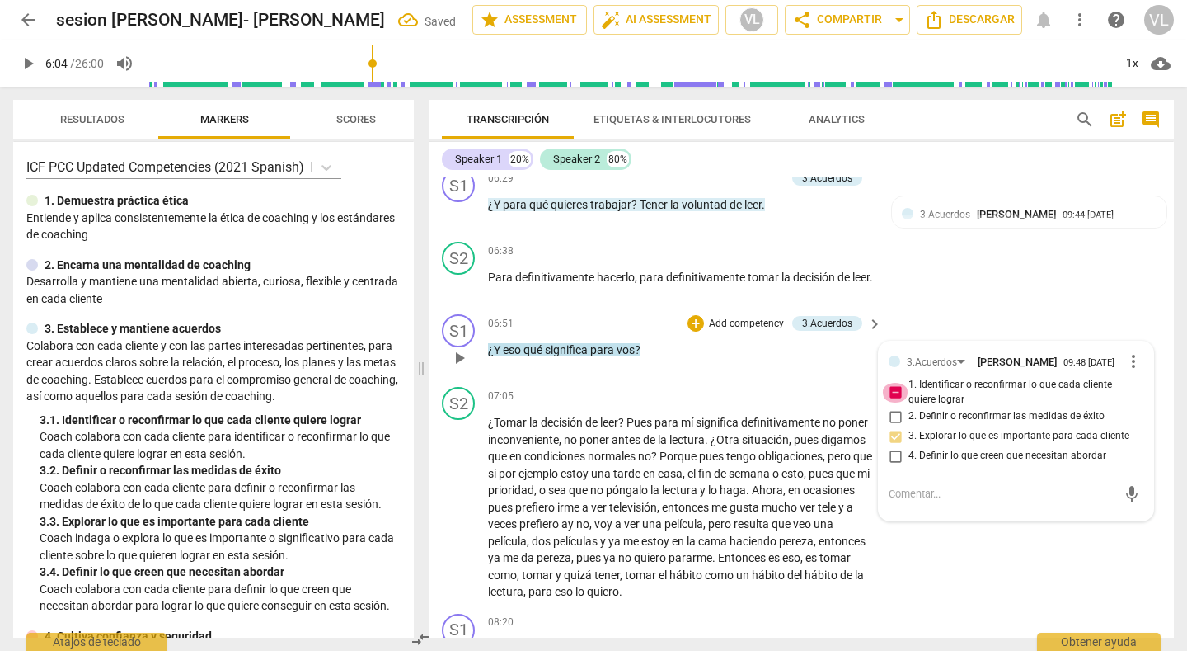
click at [889, 392] on input "1. Identificar o reconfirmar lo que cada cliente quiere lograr" at bounding box center [895, 393] width 26 height 20
checkbox input "false"
click at [982, 571] on div "S2 play_arrow pause 07:05 + Add competency keyboard_arrow_right ¿Tomar la decis…" at bounding box center [801, 493] width 745 height 227
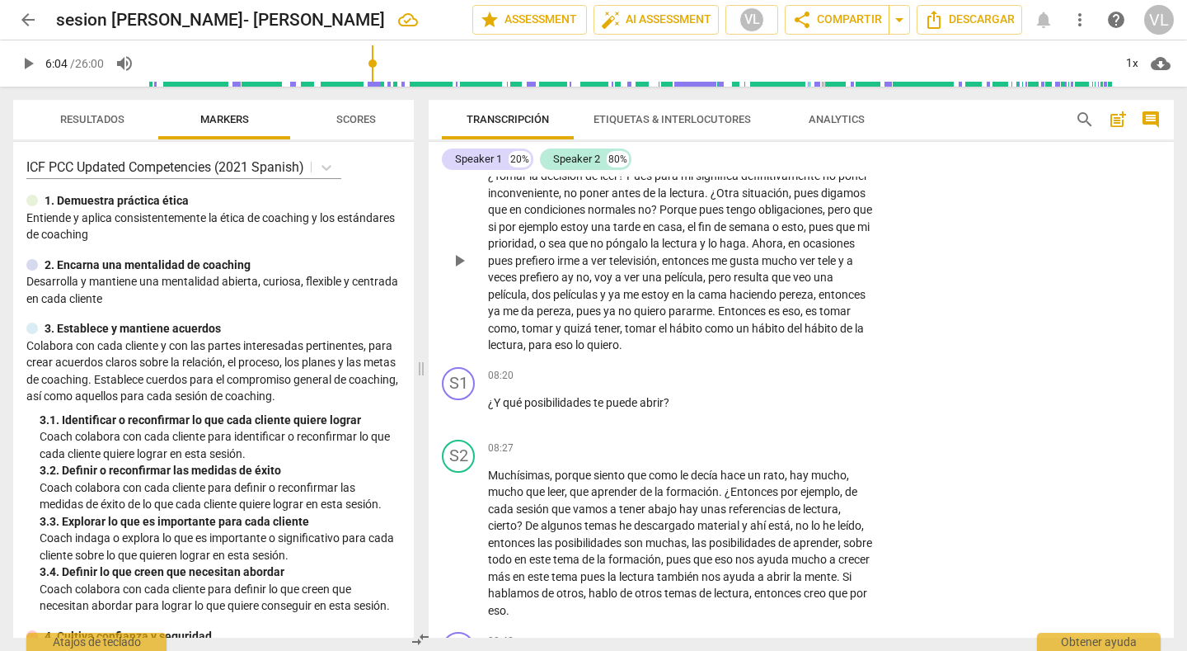
scroll to position [1649, 0]
click at [772, 377] on div "+" at bounding box center [772, 375] width 16 height 16
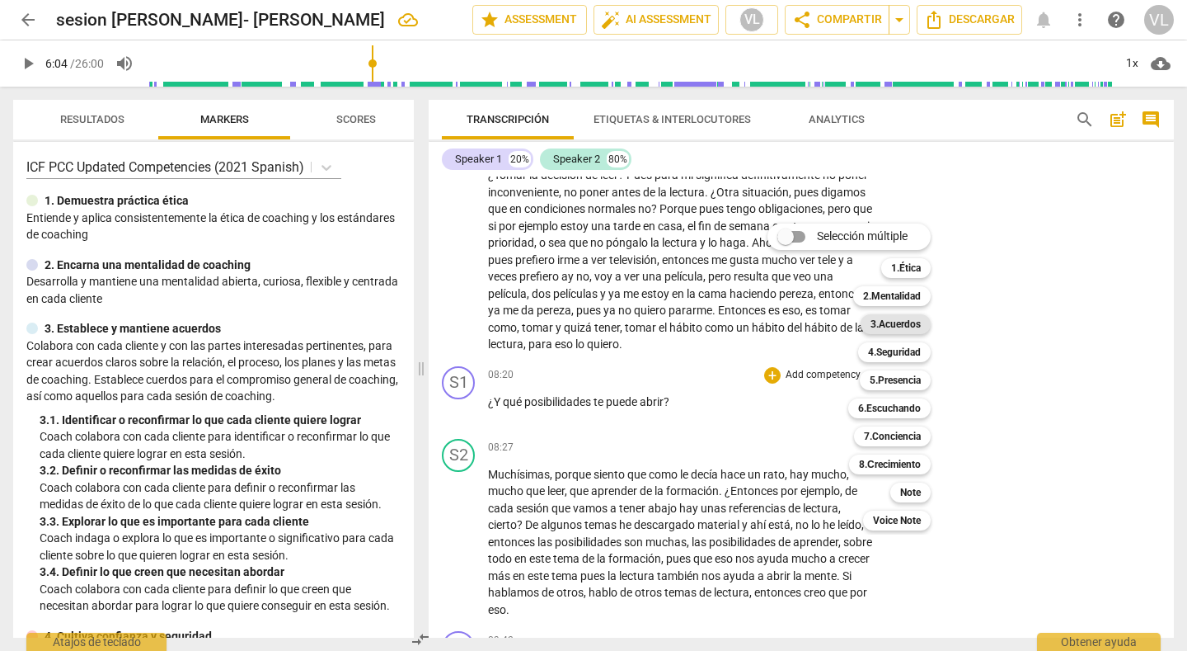
click at [896, 323] on b "3.Acuerdos" at bounding box center [896, 324] width 50 height 20
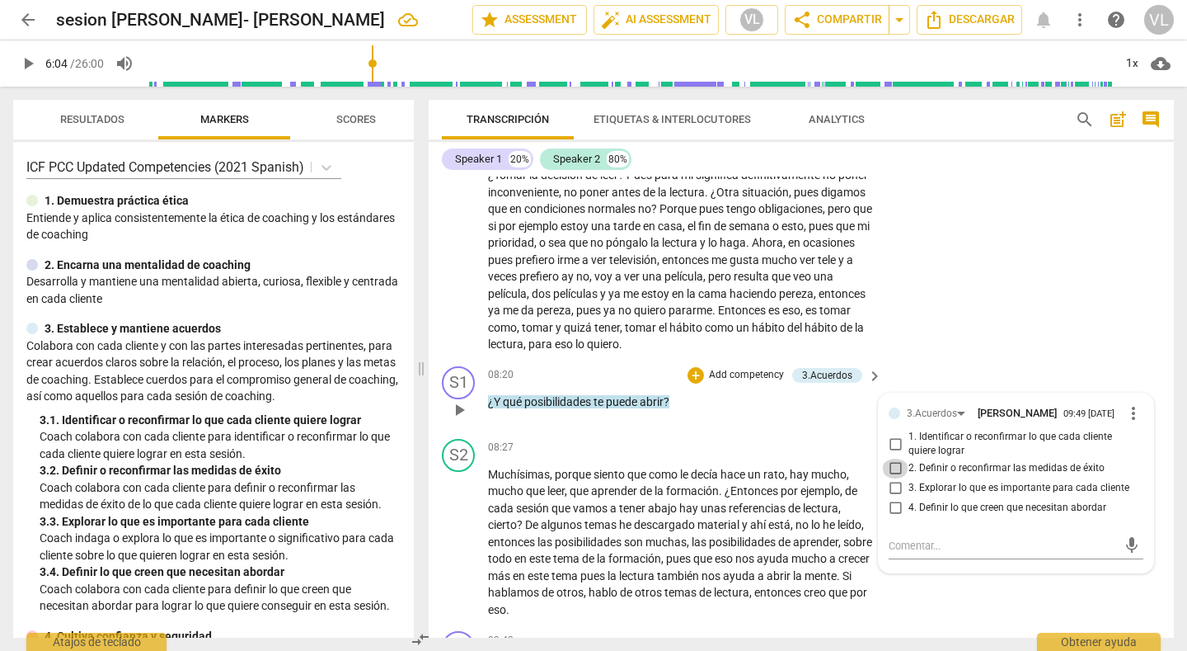
click at [891, 470] on input "2. Definir o reconfirmar las medidas de éxito" at bounding box center [895, 468] width 26 height 20
checkbox input "true"
click at [956, 332] on div "S2 play_arrow pause 07:05 + Add competency keyboard_arrow_right ¿Tomar la decis…" at bounding box center [801, 246] width 745 height 227
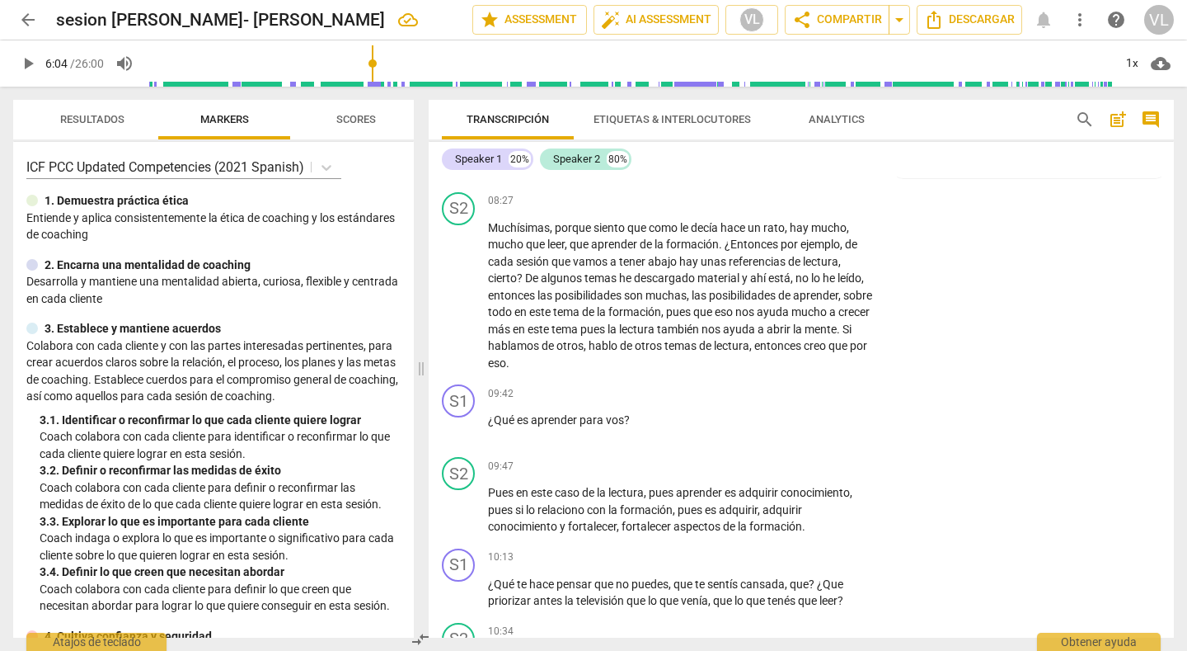
scroll to position [1896, 0]
click at [773, 396] on div "+" at bounding box center [772, 392] width 16 height 16
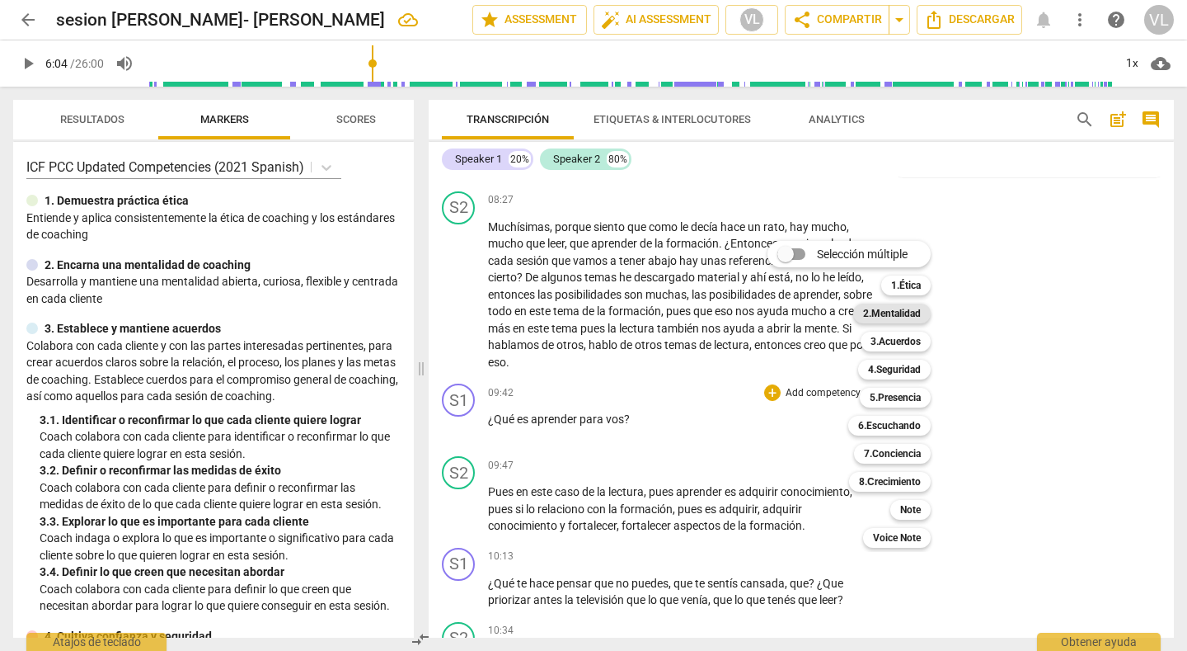
click at [915, 319] on b "2.Mentalidad" at bounding box center [892, 313] width 58 height 20
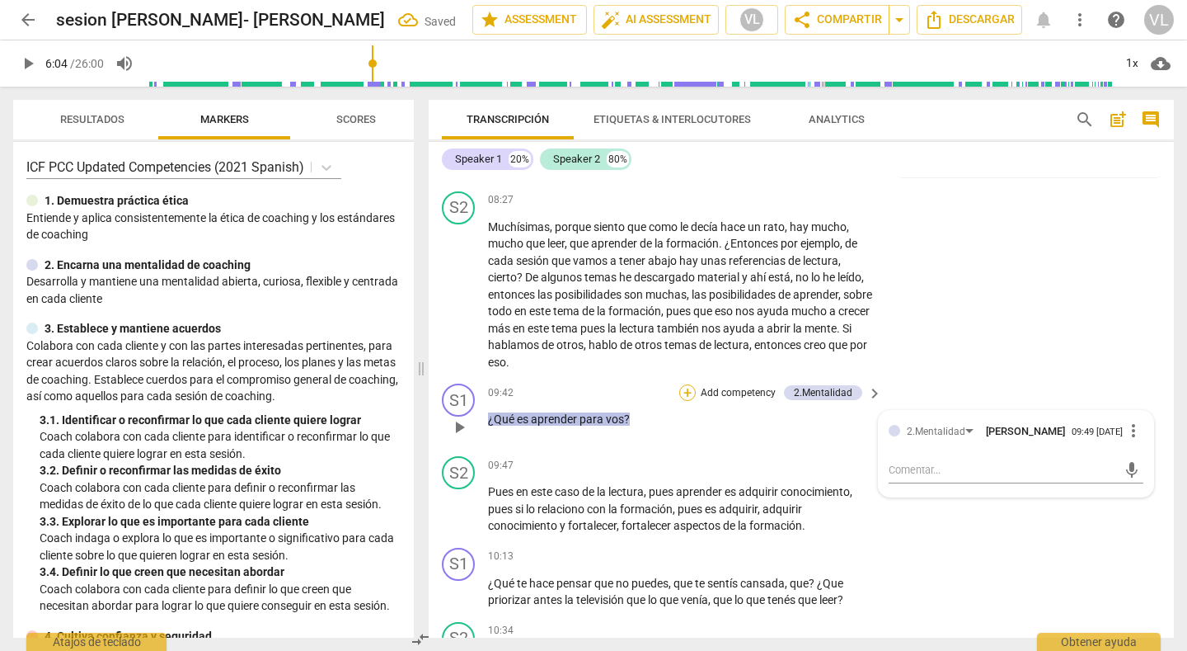
click at [687, 396] on div "+" at bounding box center [687, 392] width 16 height 16
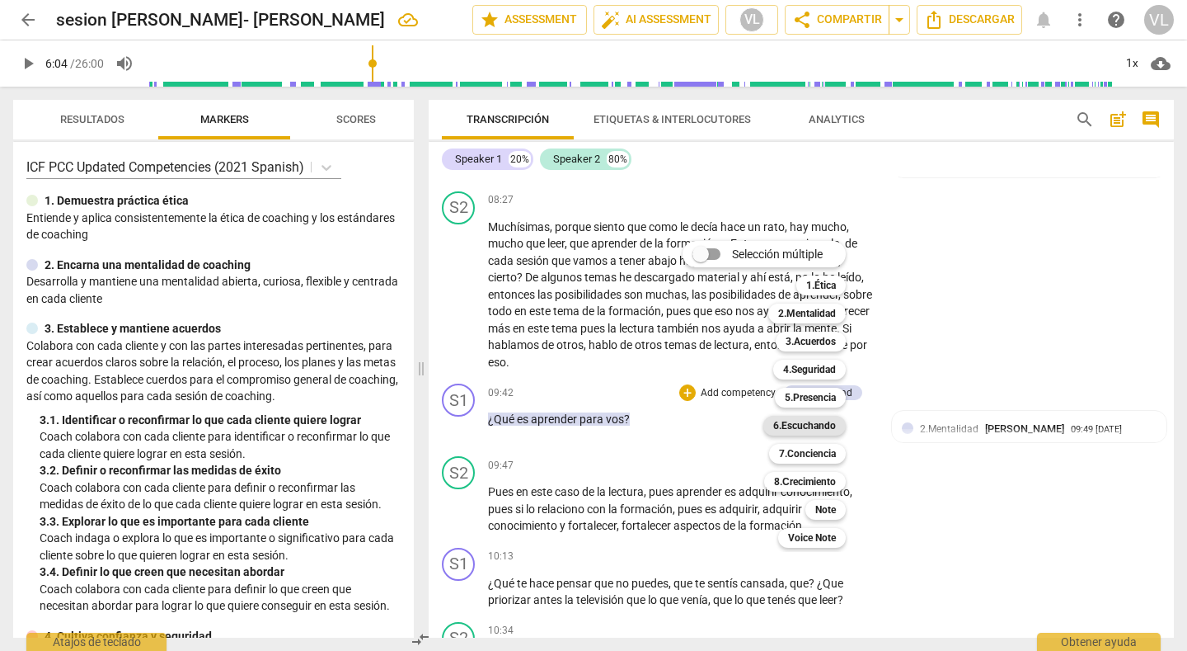
click at [827, 424] on b "6.Escuchando" at bounding box center [804, 426] width 63 height 20
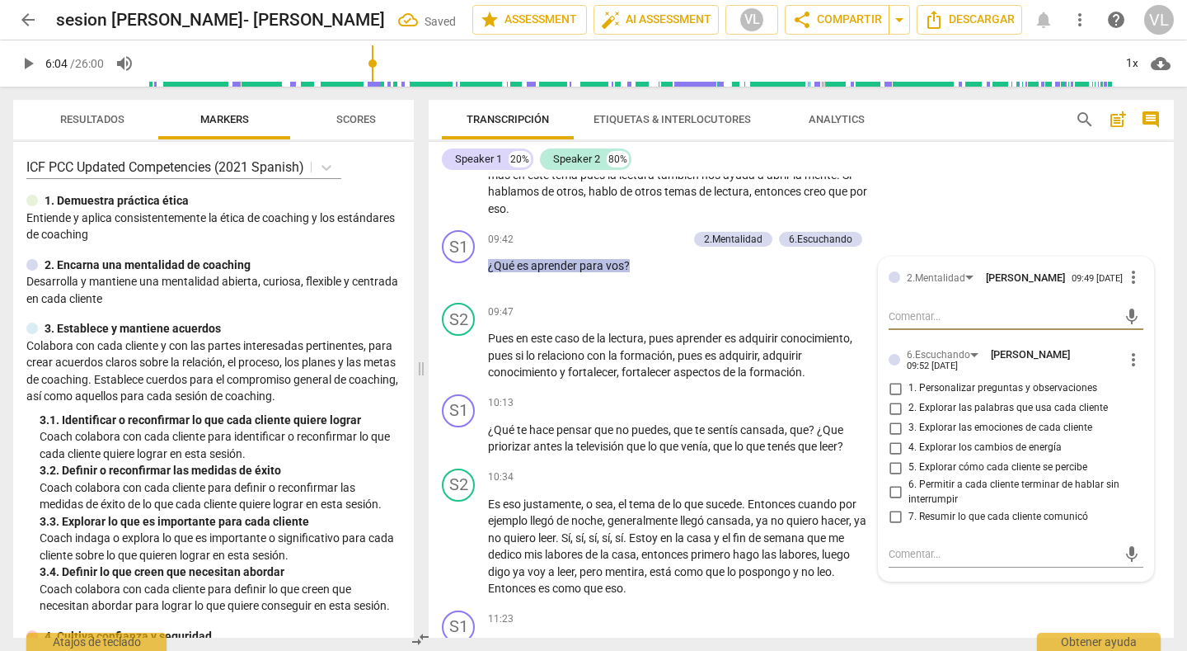
scroll to position [2061, 0]
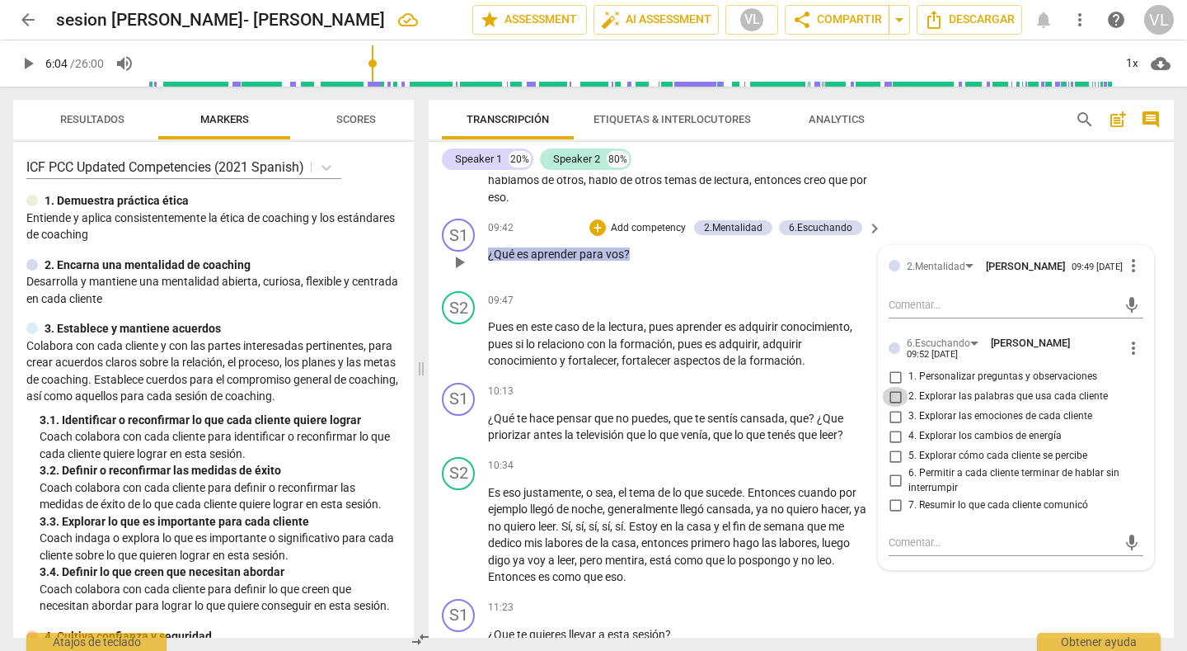
click at [891, 403] on input "2. Explorar las palabras que usa cada cliente" at bounding box center [895, 397] width 26 height 20
checkbox input "true"
click at [891, 460] on input "5. Explorar cómo cada cliente se percibe" at bounding box center [895, 456] width 26 height 20
checkbox input "true"
click at [975, 179] on div "S2 play_arrow pause 08:27 + Add competency keyboard_arrow_right Muchísimas , po…" at bounding box center [801, 116] width 745 height 193
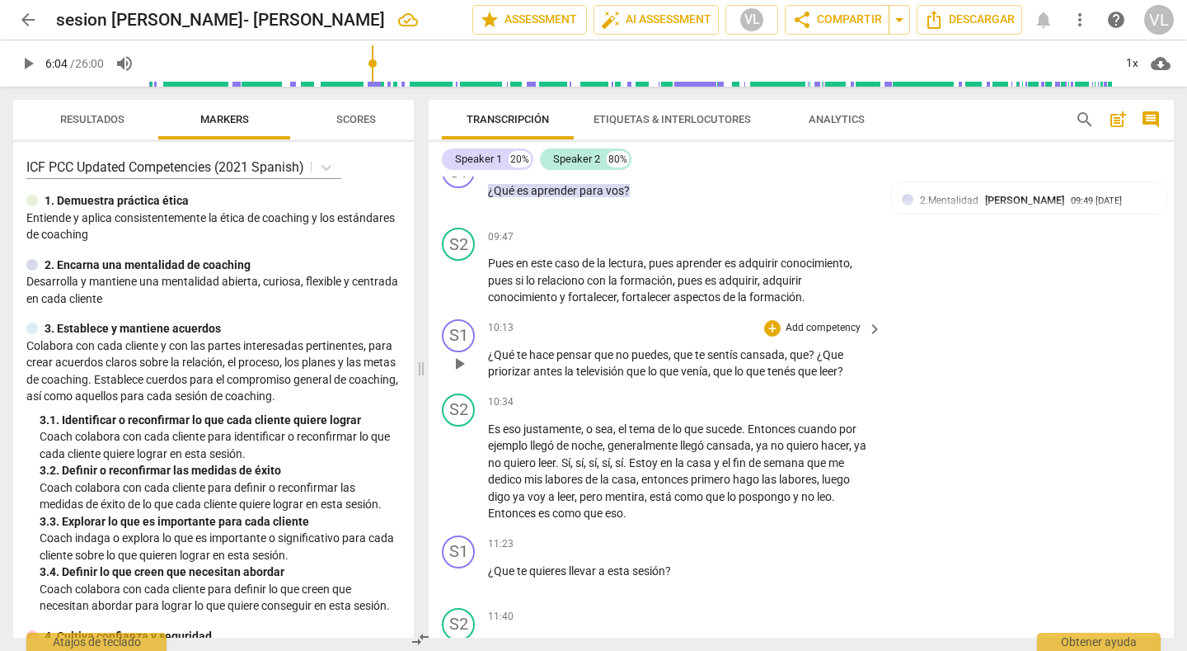
scroll to position [2144, 0]
